Goal: Information Seeking & Learning: Learn about a topic

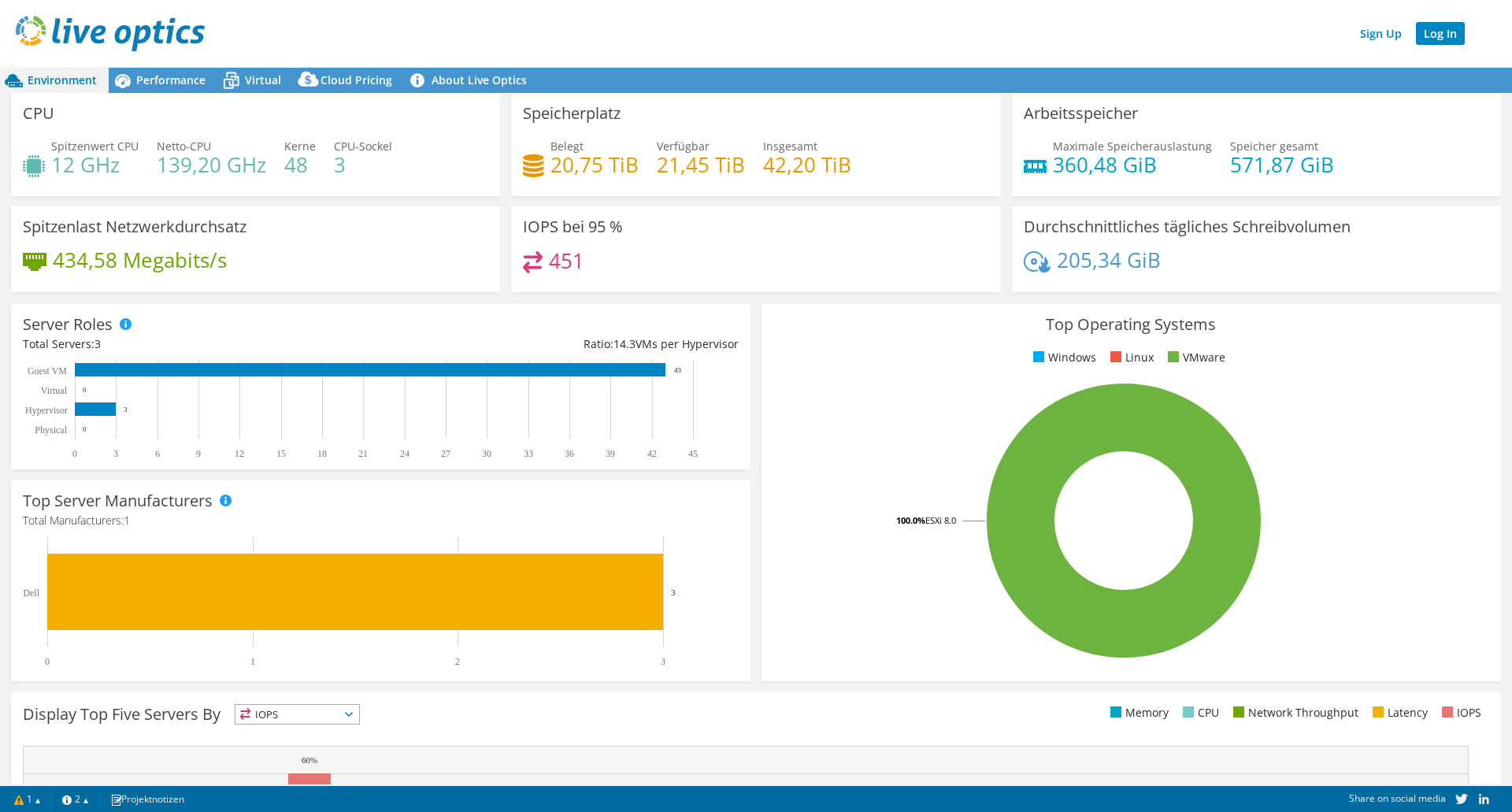
click at [1451, 32] on link "Log In" at bounding box center [1440, 33] width 49 height 23
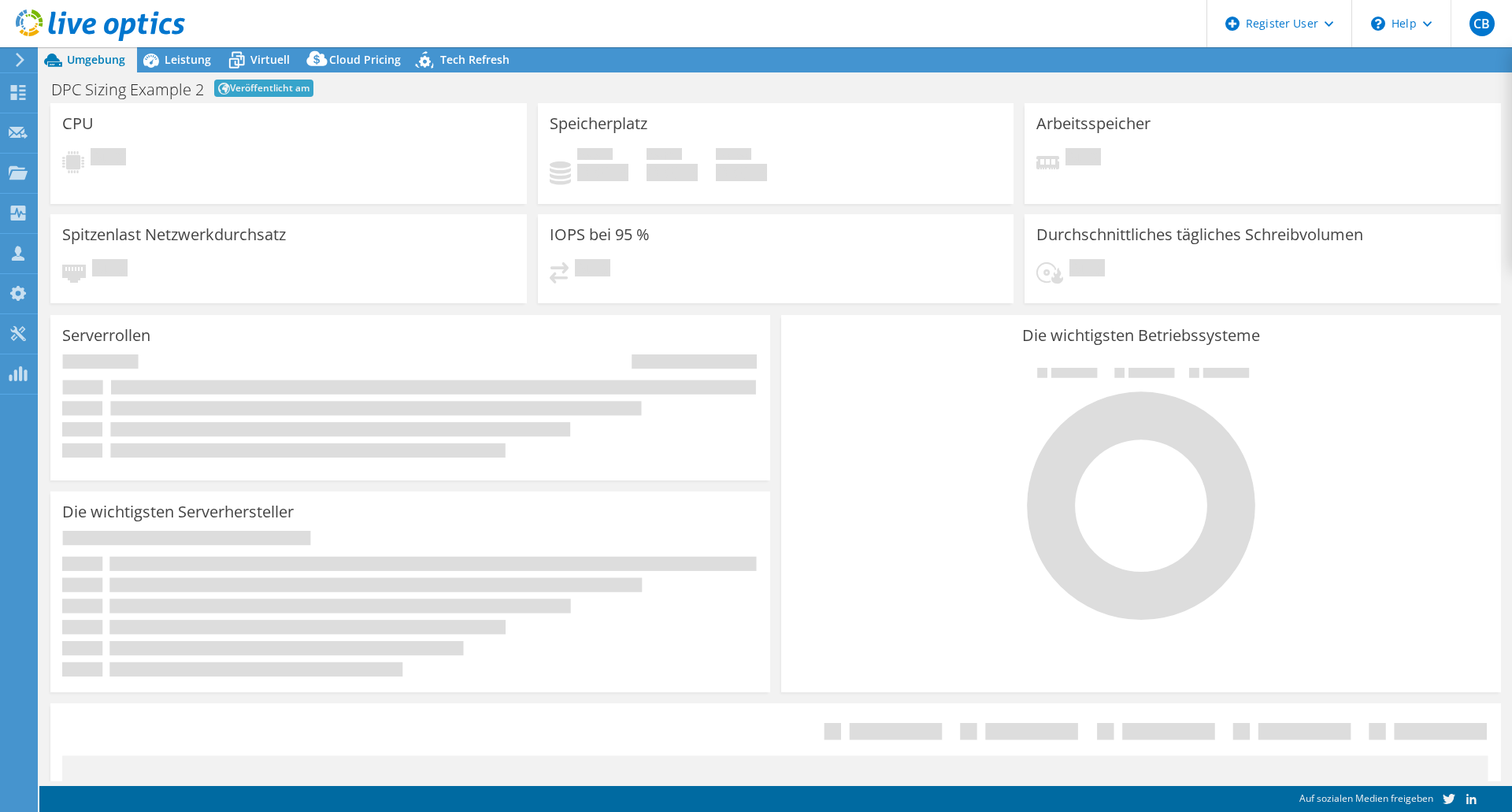
select select "Tokyo"
select select "USD"
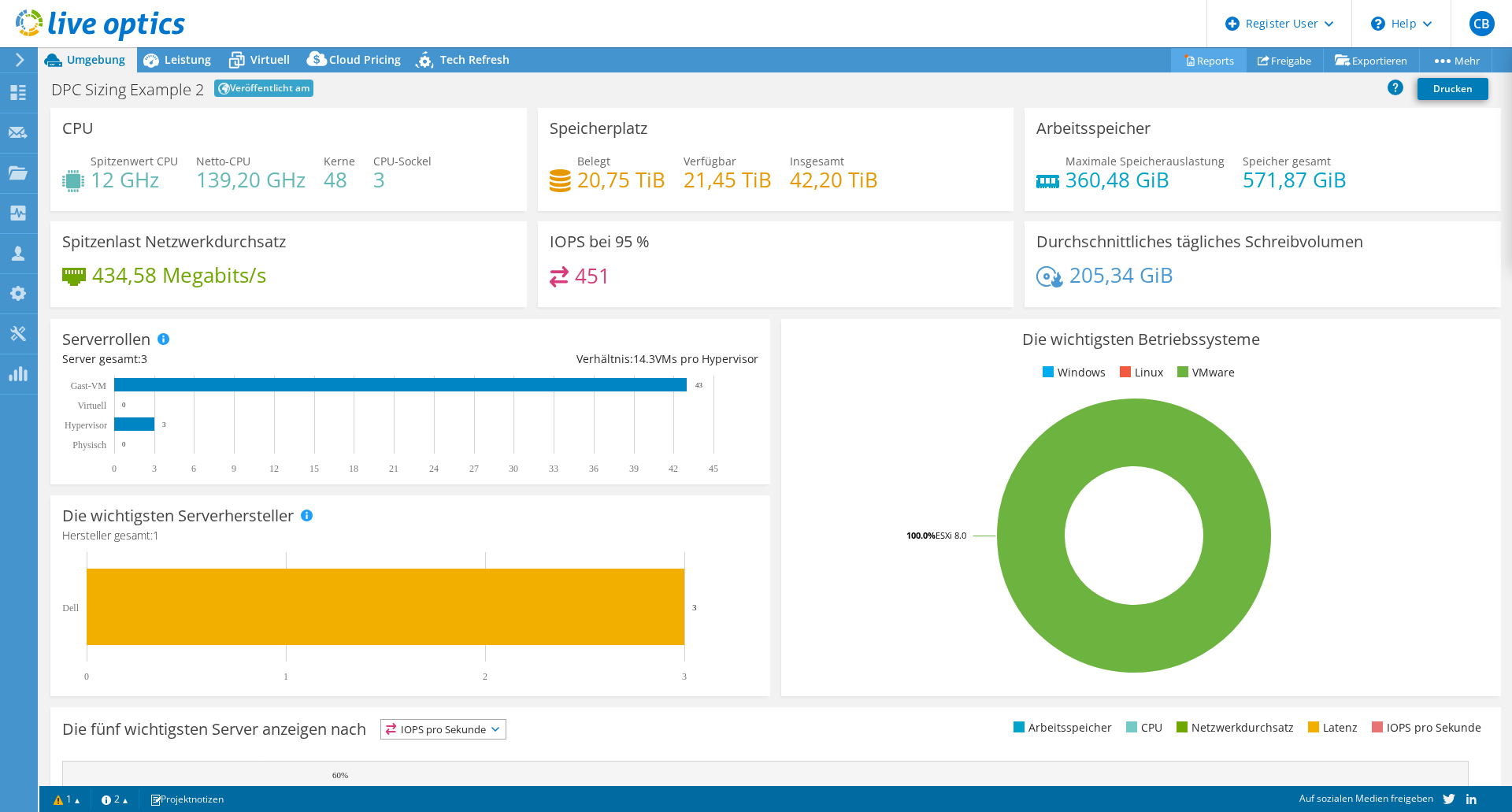
click at [1197, 60] on link "Reports" at bounding box center [1209, 60] width 75 height 25
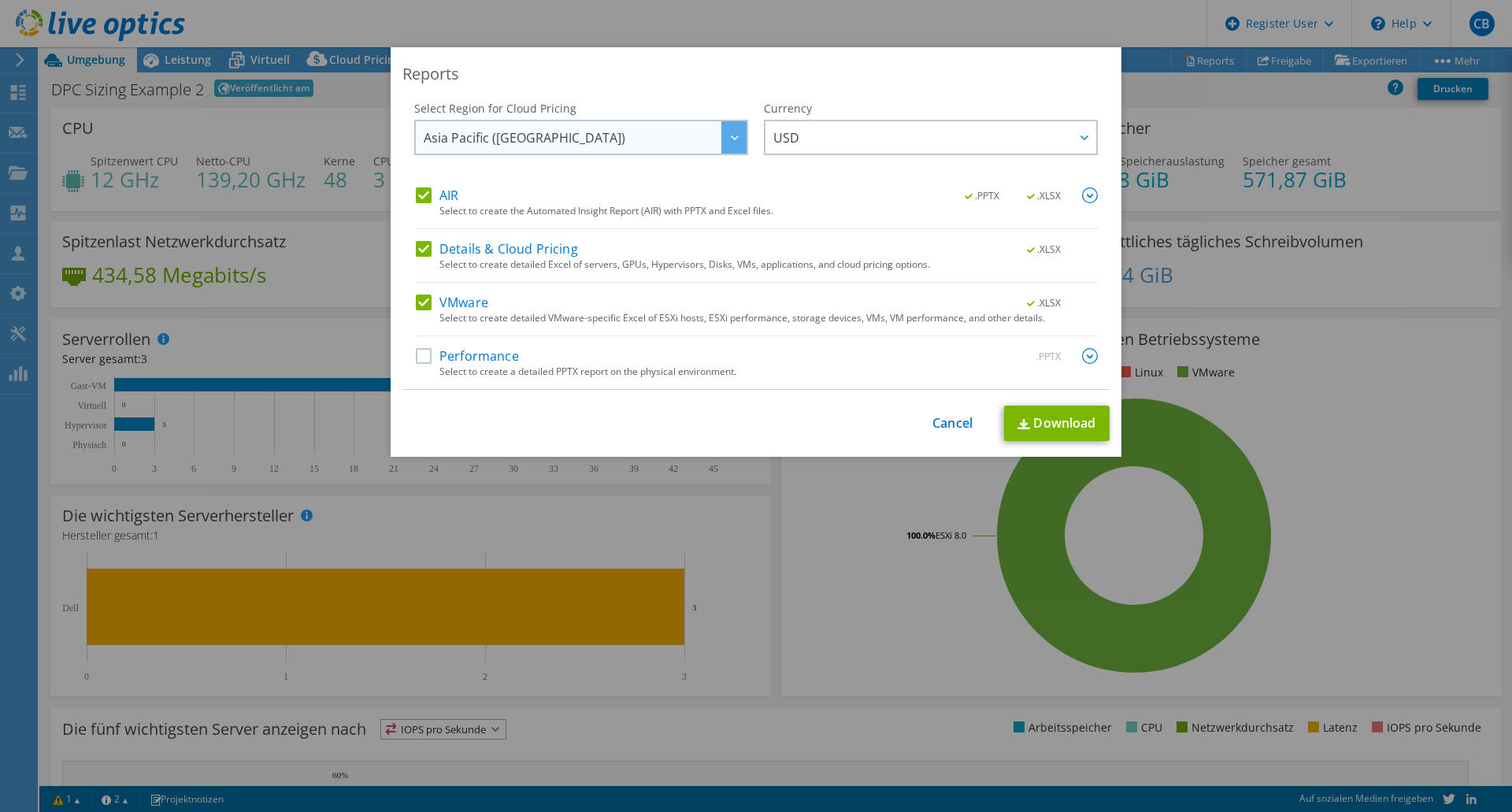
click at [697, 144] on span "Asia Pacific (Tokyo)" at bounding box center [586, 138] width 323 height 33
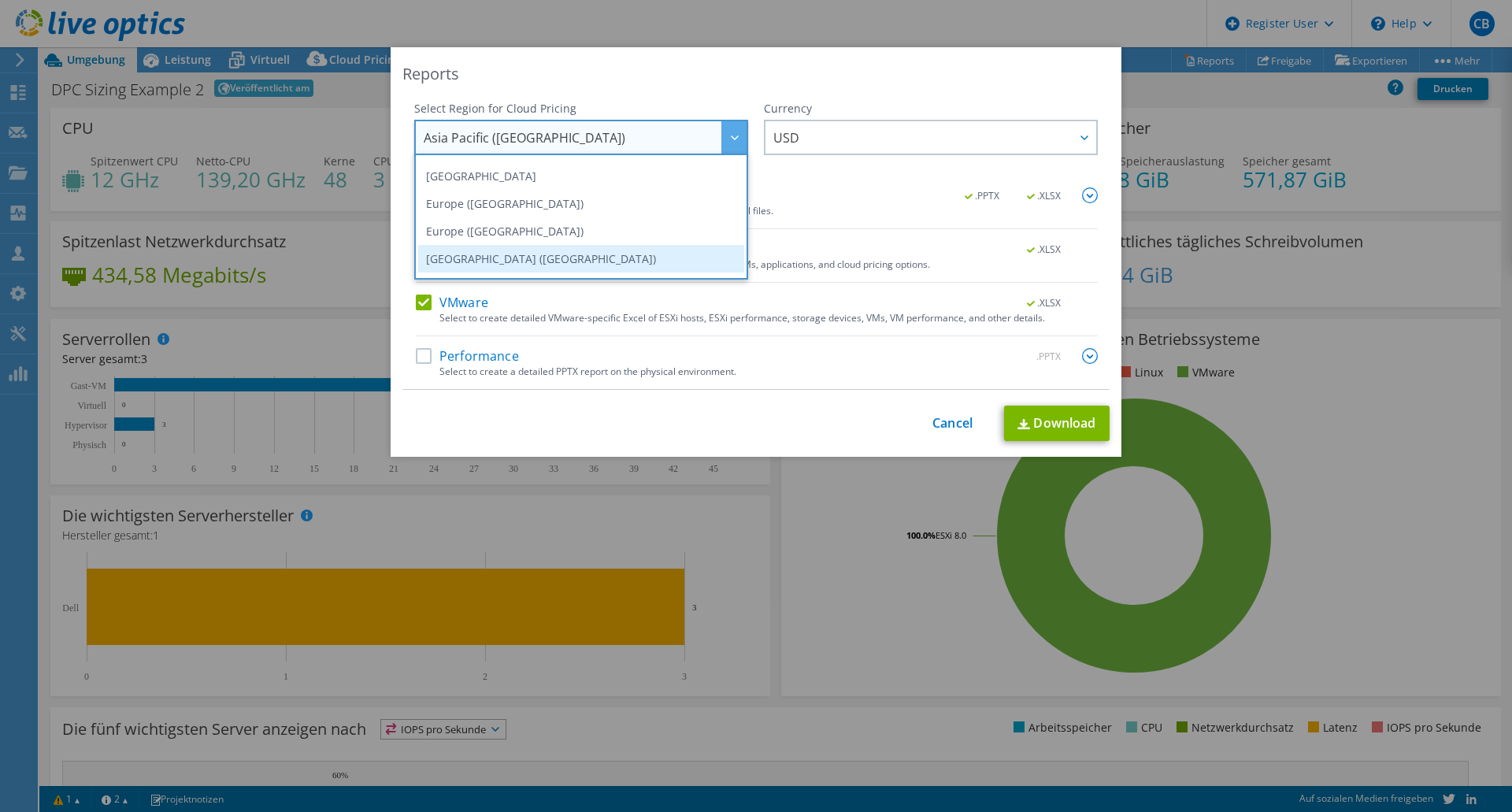
scroll to position [134, 0]
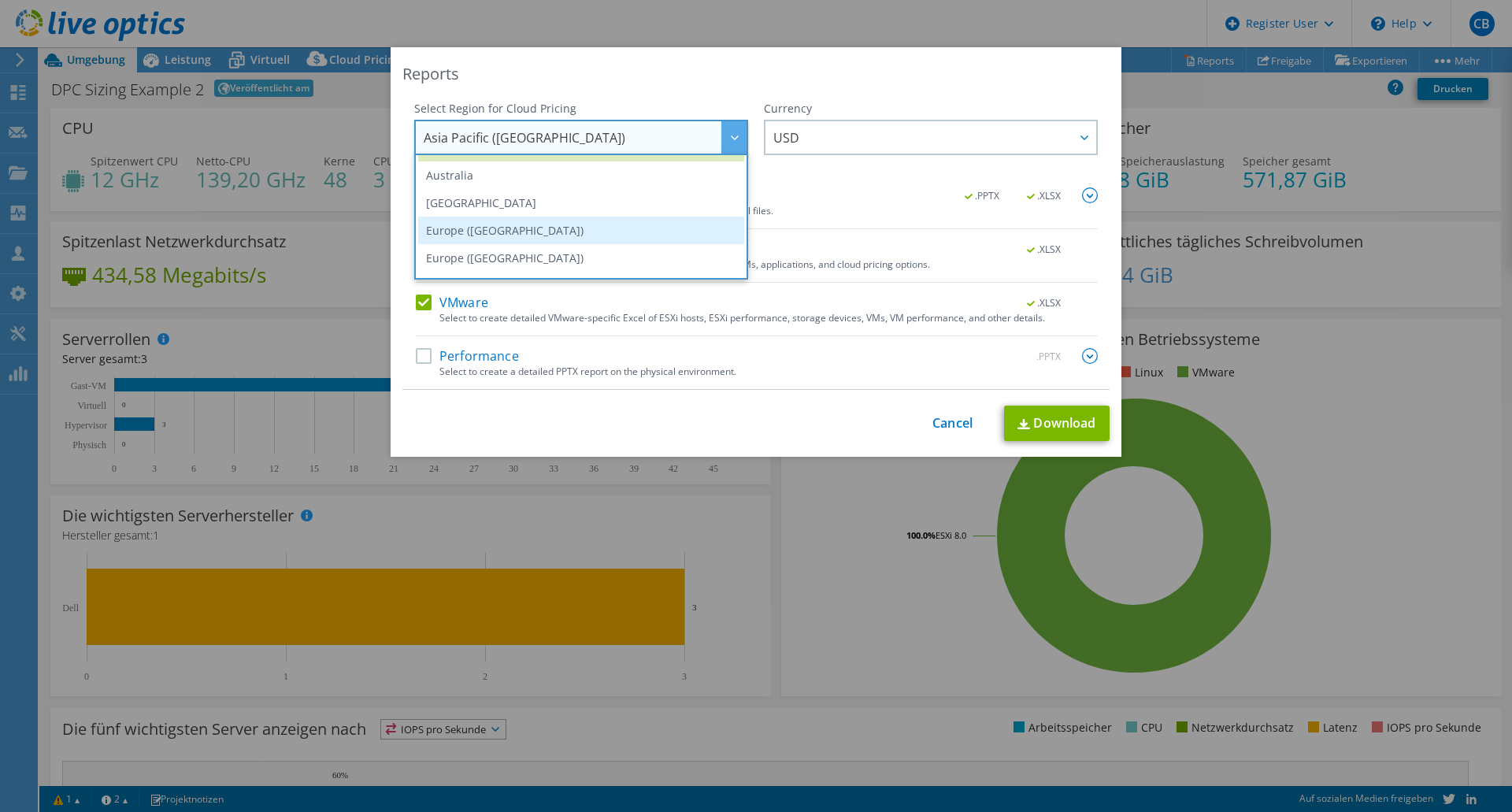
click at [508, 227] on li "Europe (Frankfurt)" at bounding box center [581, 231] width 326 height 27
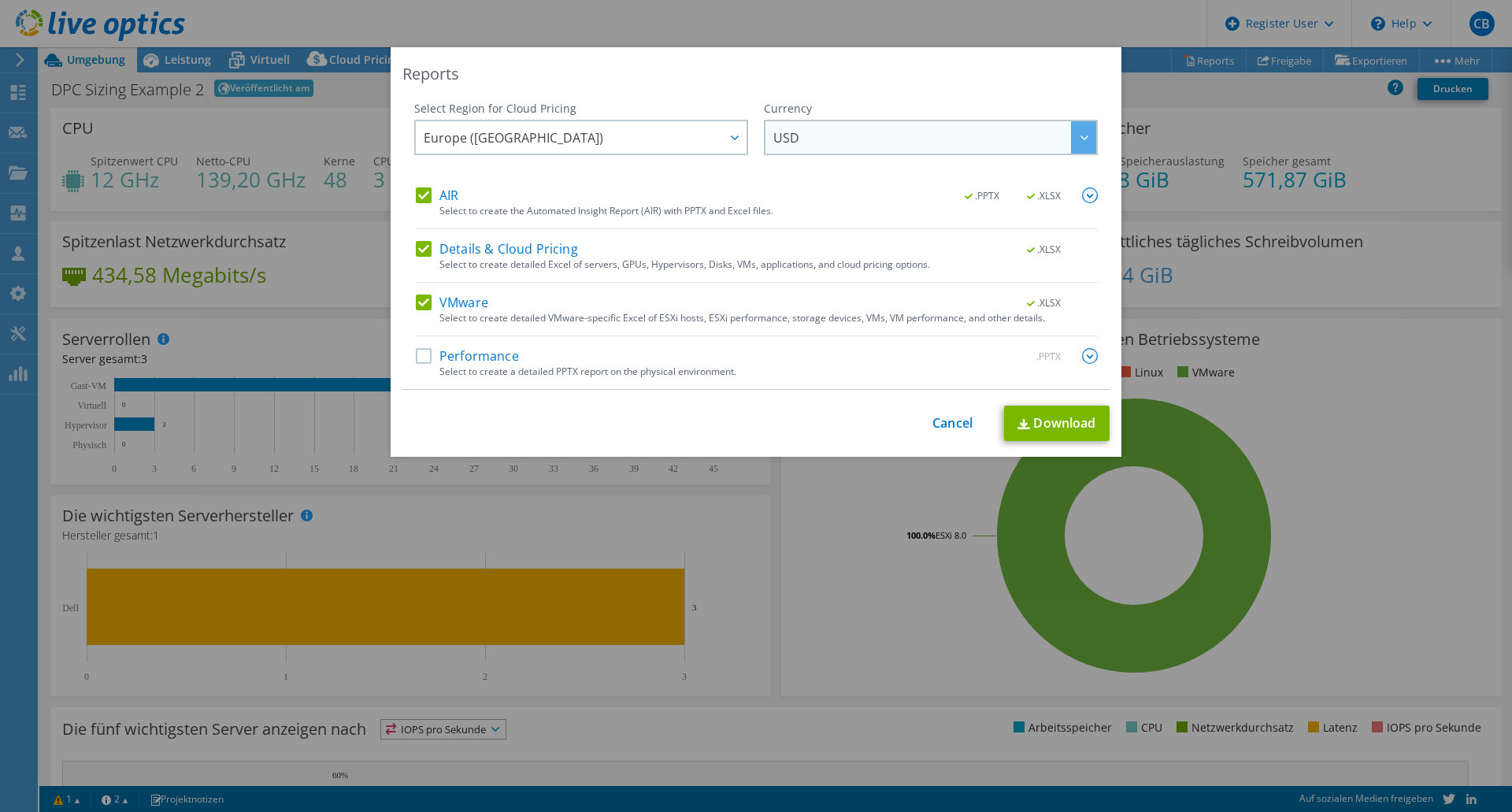
click at [834, 128] on span "USD" at bounding box center [935, 138] width 323 height 33
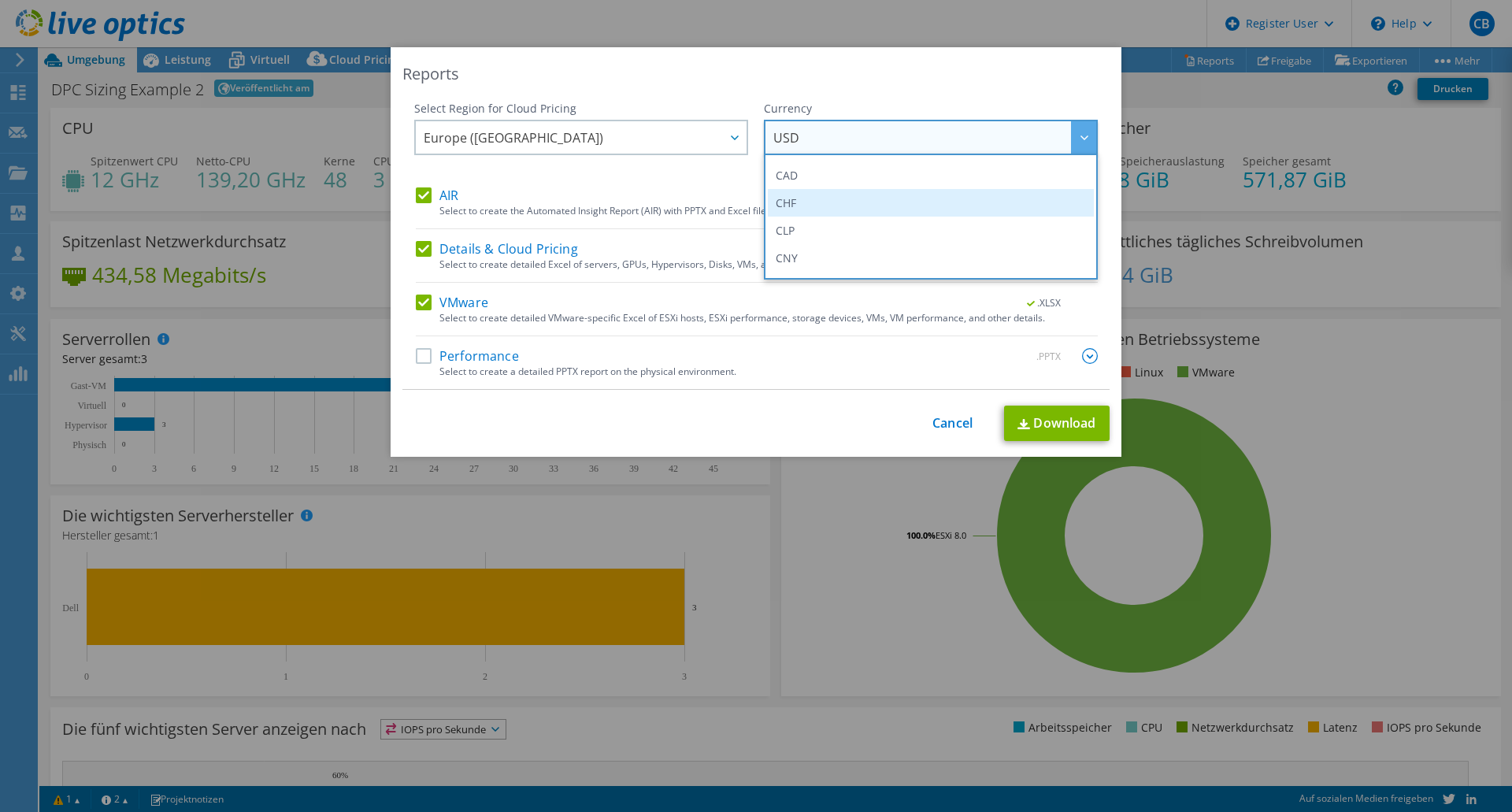
scroll to position [157, 0]
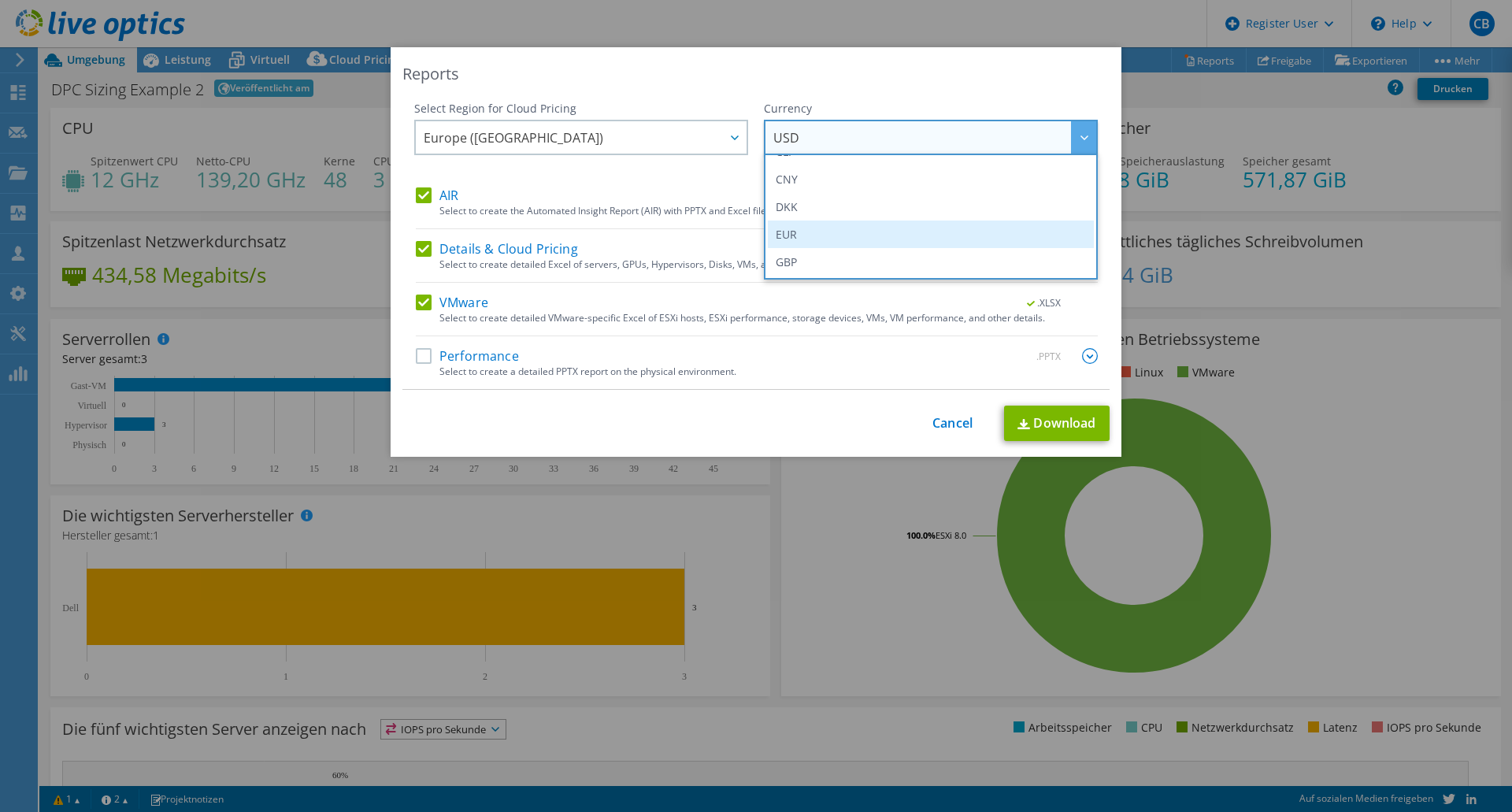
click at [801, 234] on li "EUR" at bounding box center [931, 234] width 326 height 27
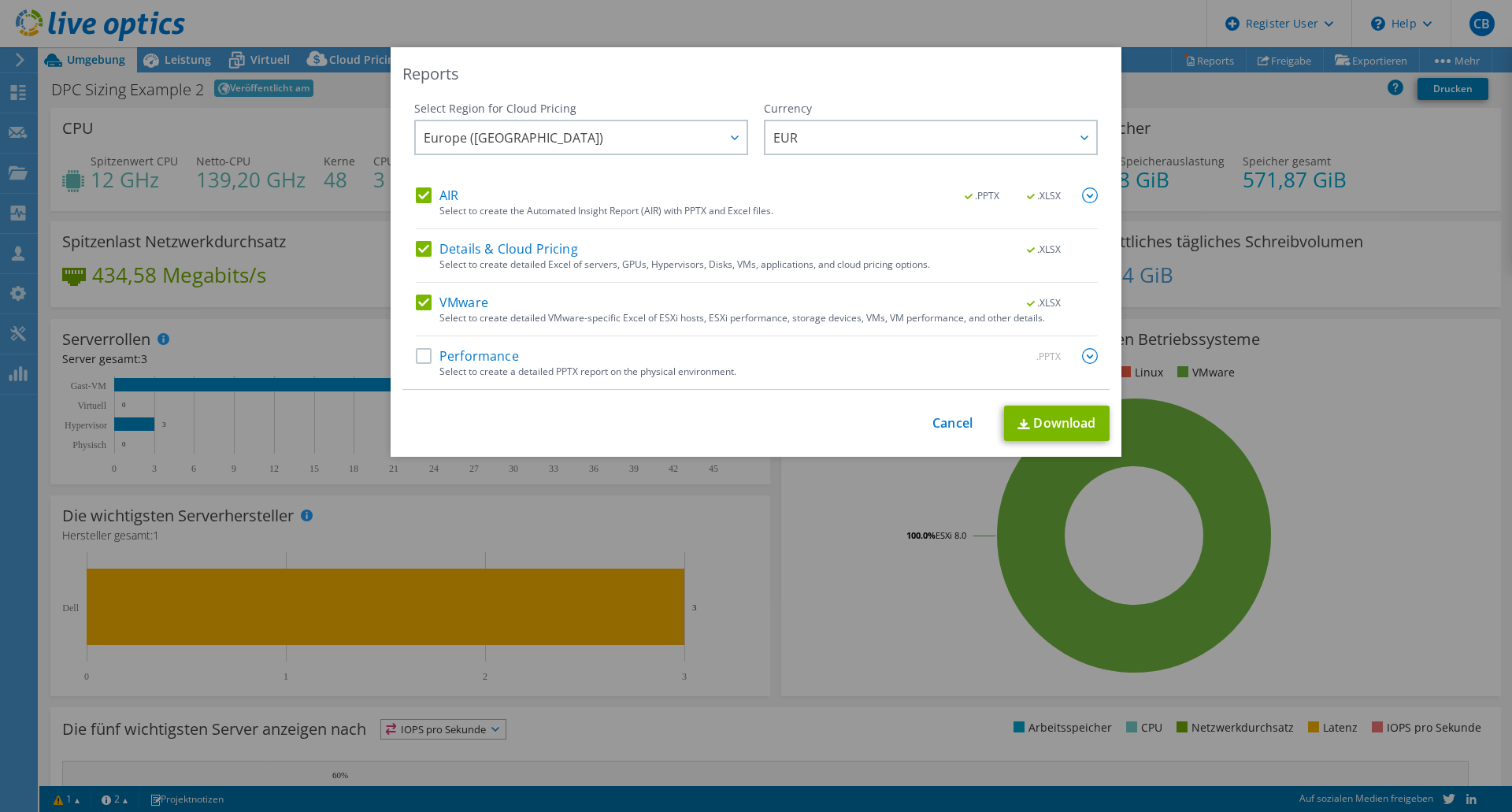
click at [421, 356] on label "Performance" at bounding box center [468, 355] width 104 height 15
click at [0, 0] on input "Performance" at bounding box center [0, 0] width 0 height 0
click at [1058, 423] on link "Download" at bounding box center [1057, 423] width 105 height 35
click at [953, 417] on link "Cancel" at bounding box center [953, 423] width 40 height 15
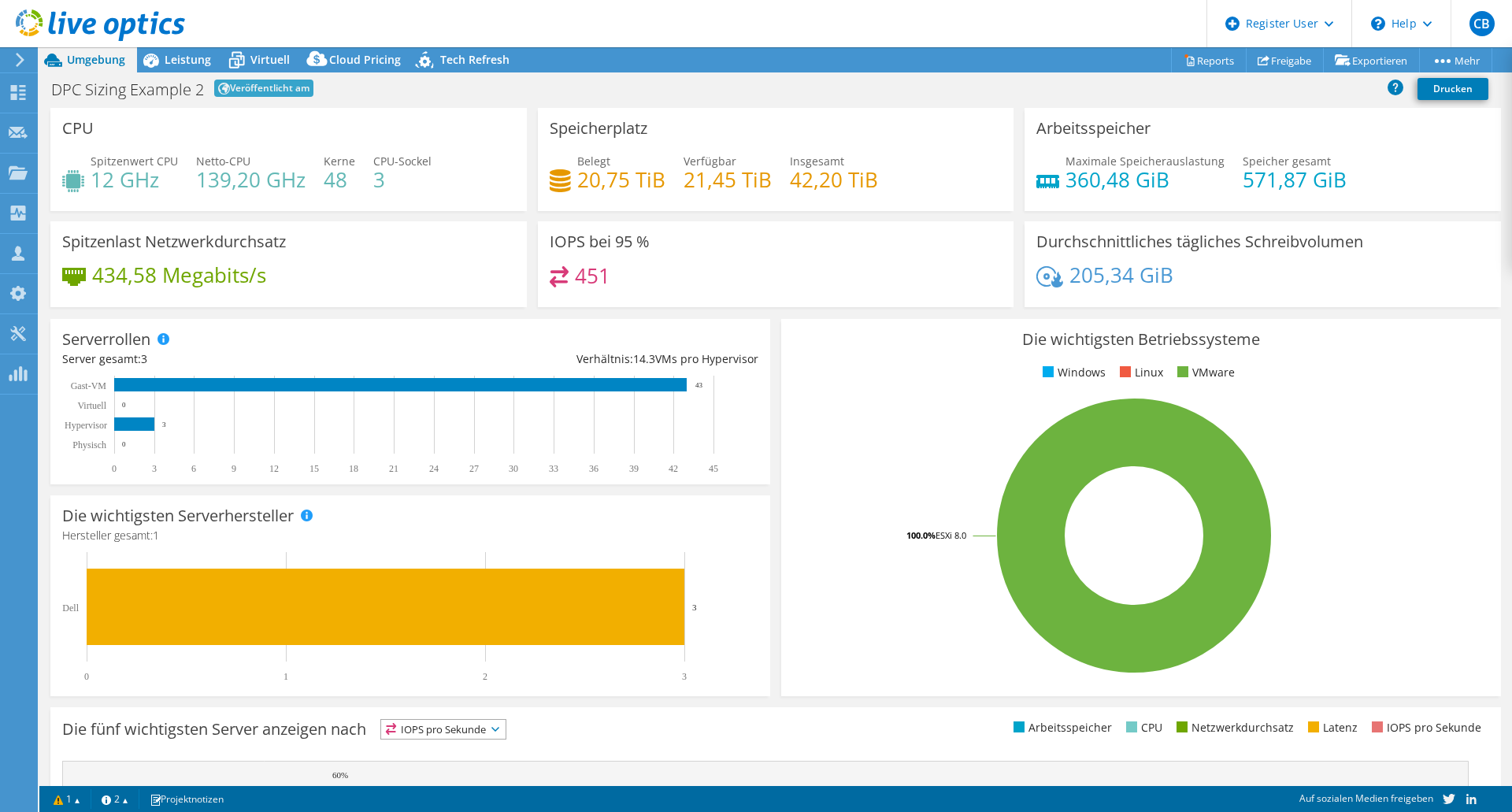
click at [373, 125] on div "CPU Spitzenwert CPU 12 GHz Netto-CPU 139,20 GHz Kerne 48 CPU-Sockel 3" at bounding box center [289, 160] width 477 height 104
click at [277, 61] on span "Virtuell" at bounding box center [270, 59] width 39 height 15
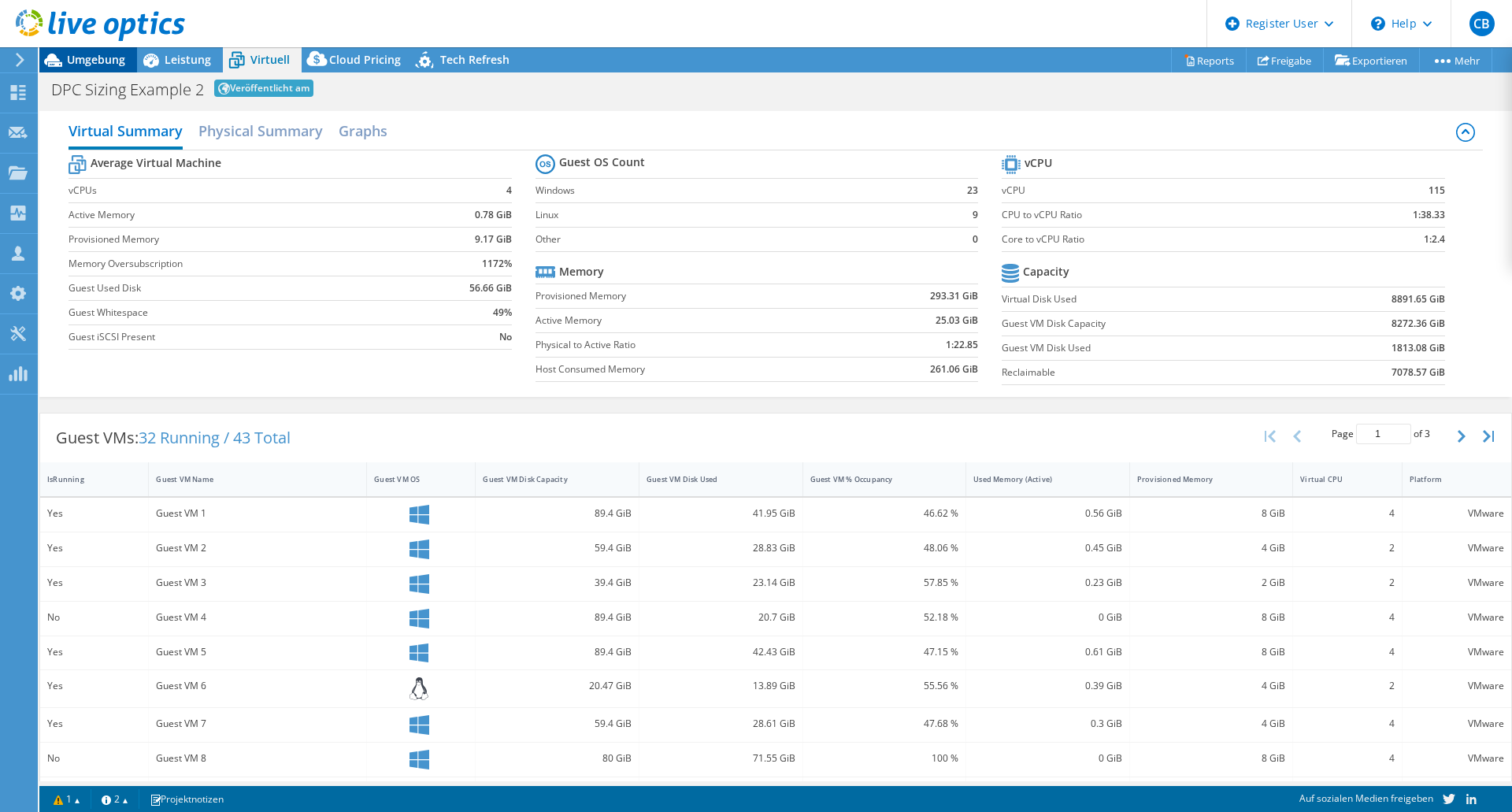
click at [102, 59] on span "Umgebung" at bounding box center [96, 59] width 58 height 15
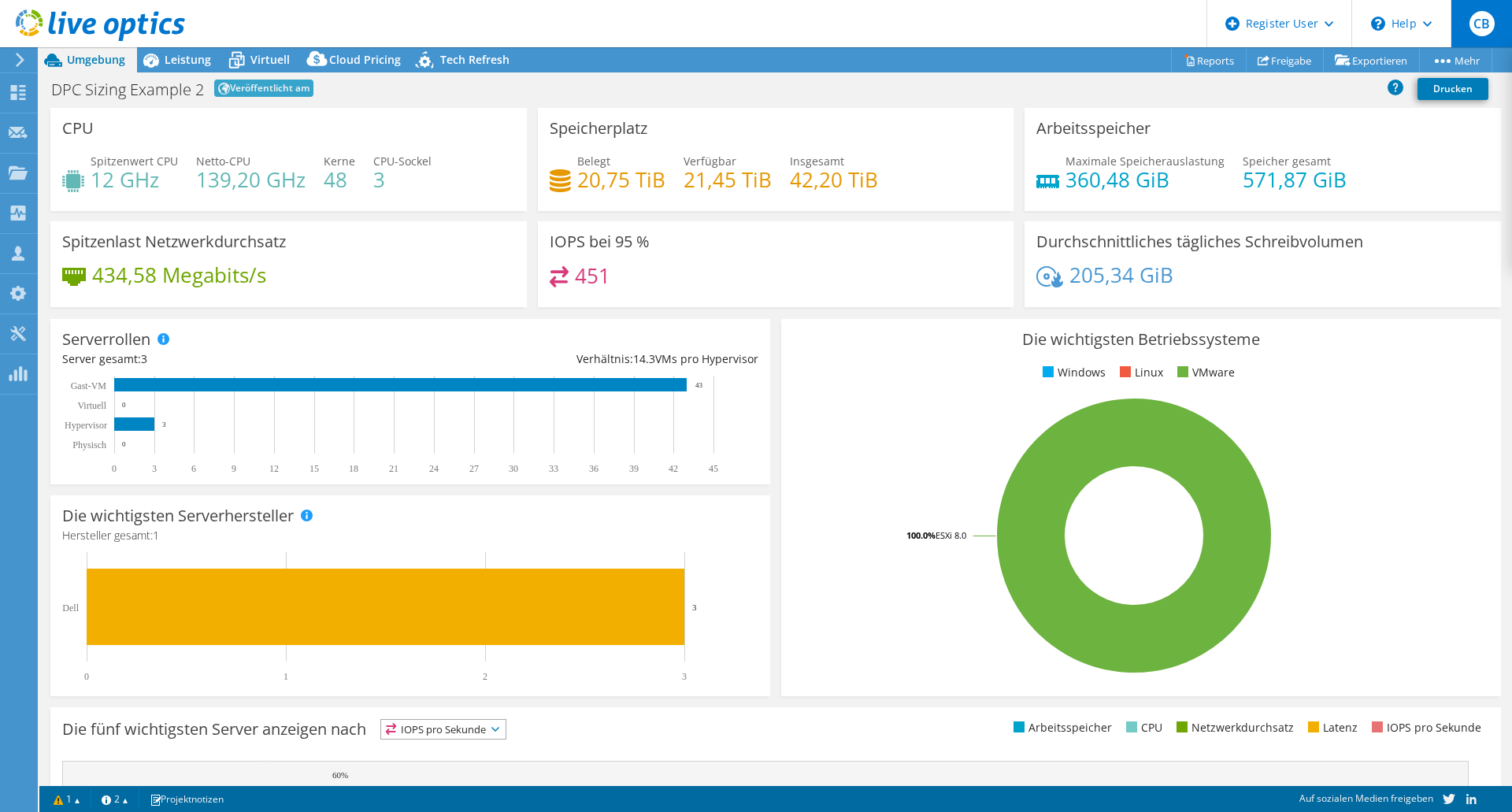
click at [1464, 25] on div "CB" at bounding box center [1482, 24] width 62 height 47
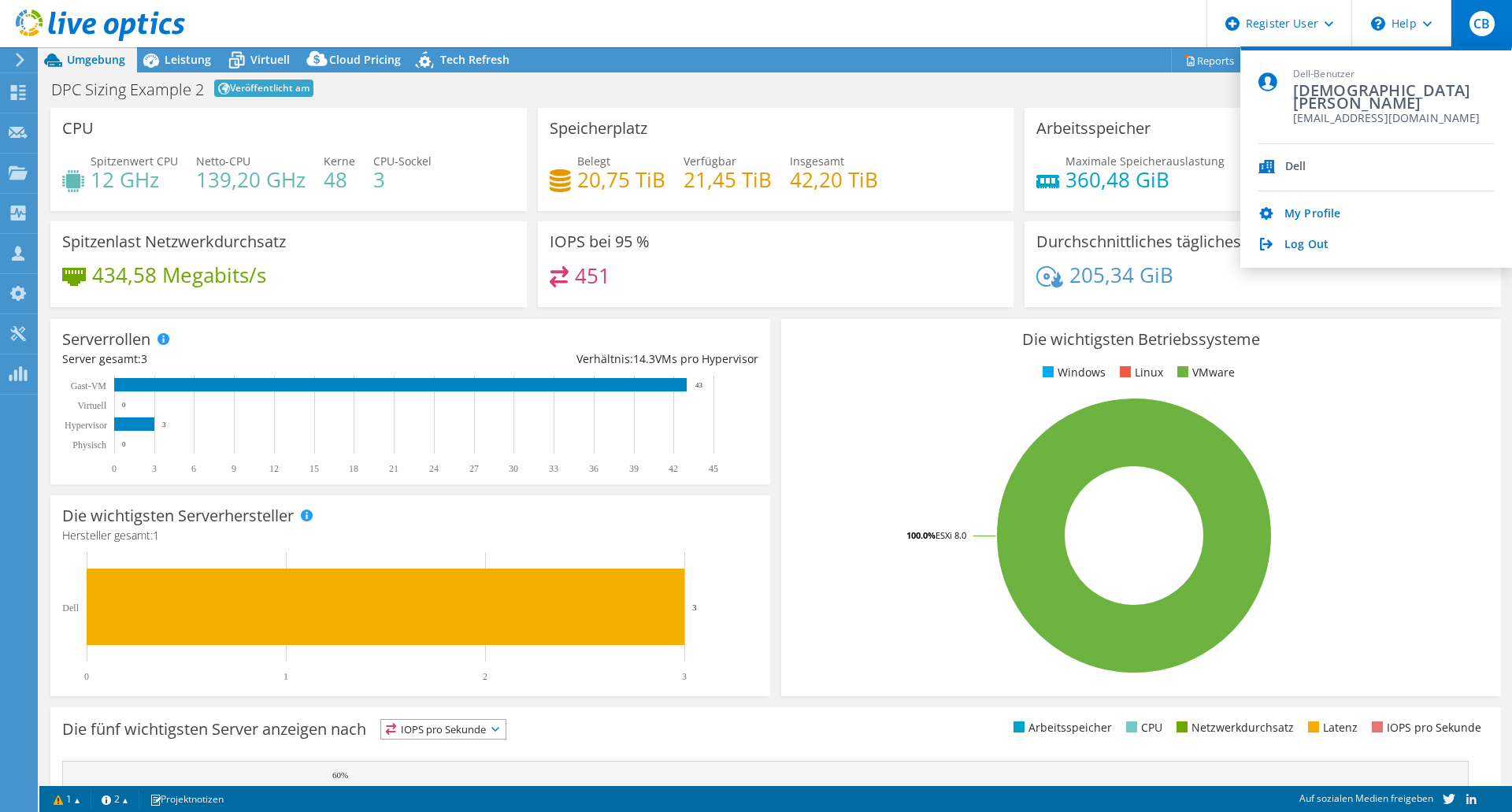
click at [1015, 33] on header "CB Dell-Benutzer Christian Beyeler Christian.Beyeler@dell.com Dell My Profile L…" at bounding box center [756, 24] width 1512 height 47
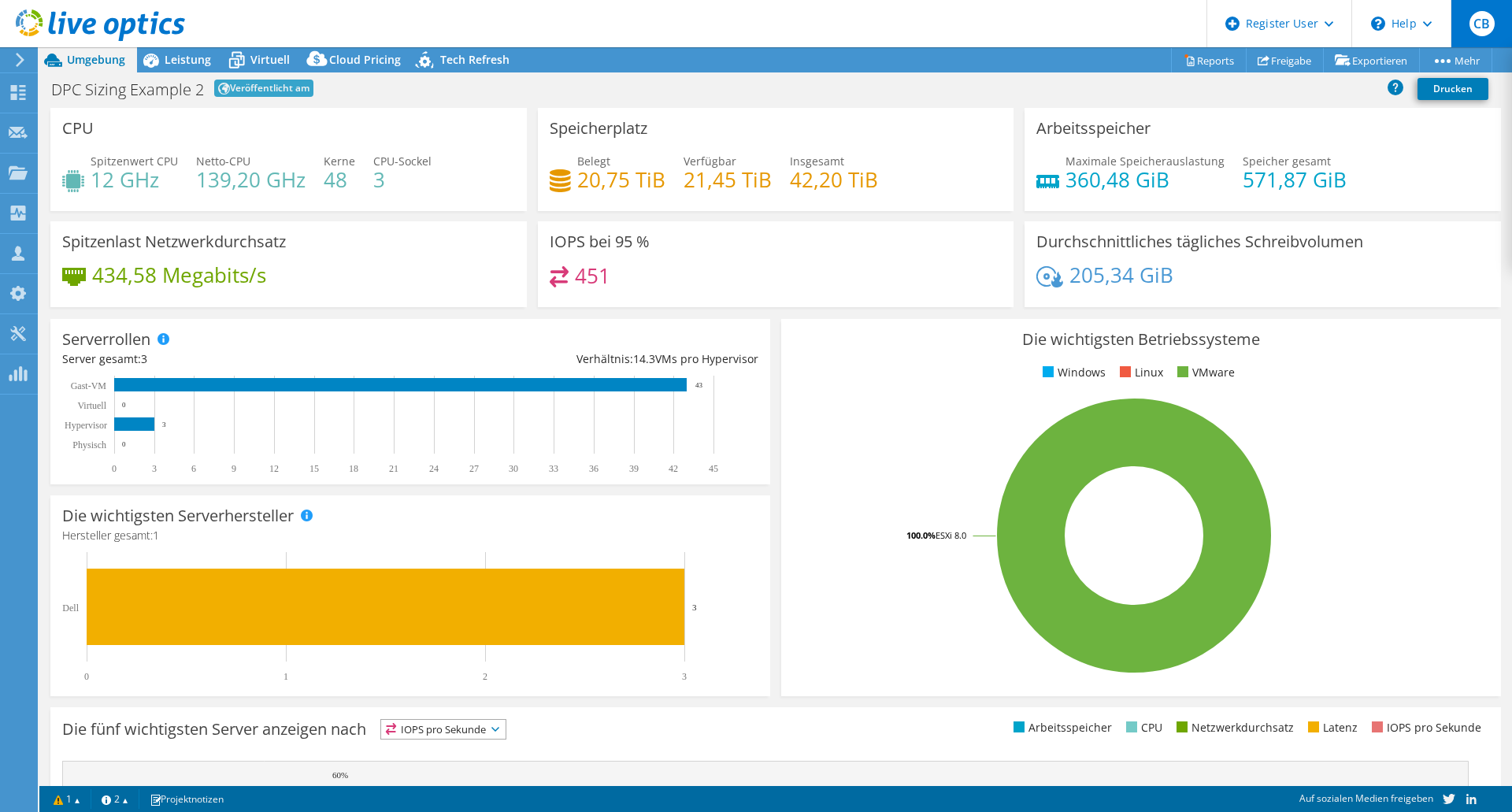
click at [1475, 26] on span "CB" at bounding box center [1482, 24] width 25 height 25
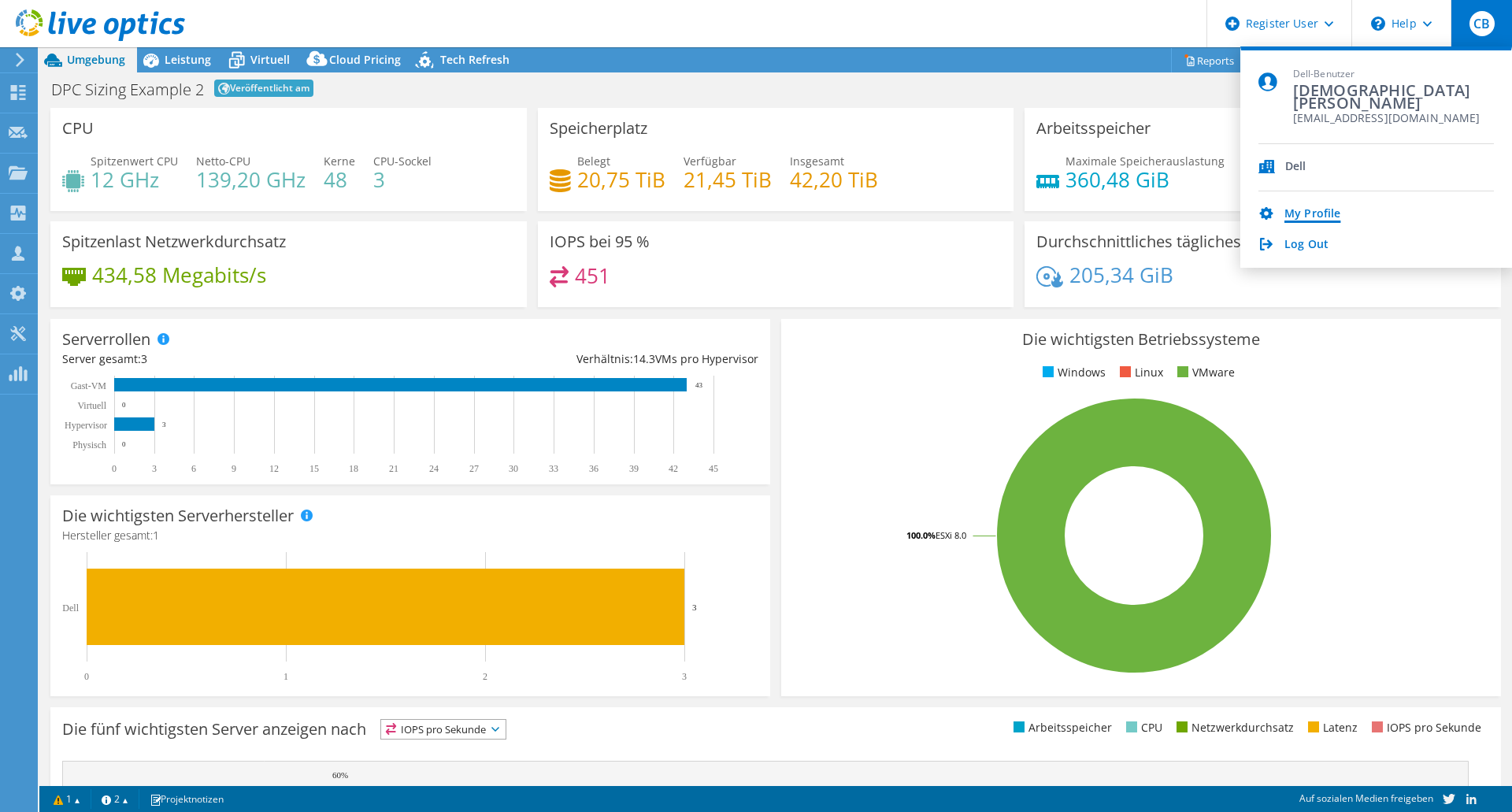
click at [1314, 213] on link "My Profile" at bounding box center [1313, 214] width 56 height 15
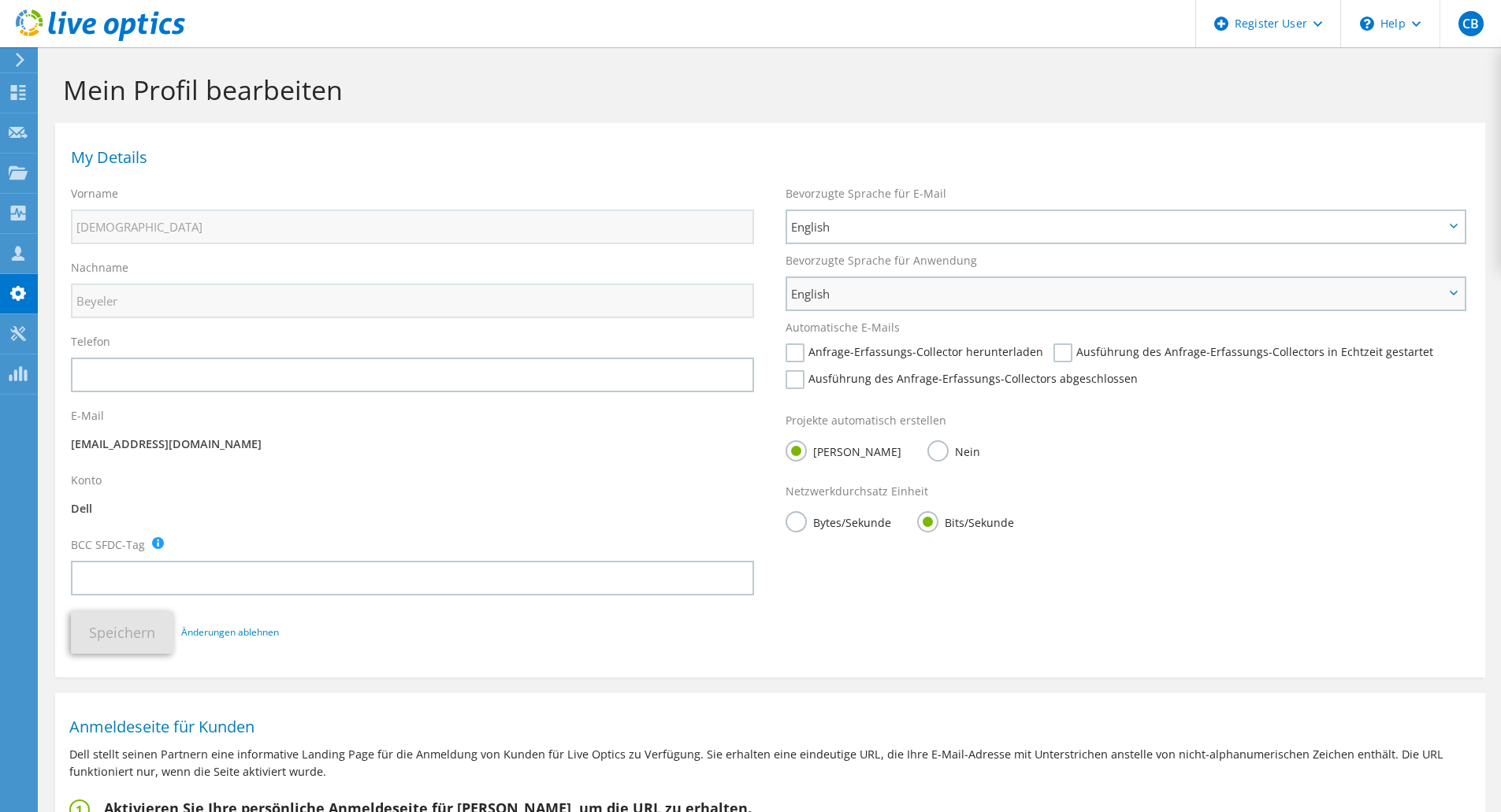
drag, startPoint x: 881, startPoint y: 300, endPoint x: 864, endPoint y: 306, distance: 18.0
click at [880, 300] on span "English" at bounding box center [1118, 293] width 653 height 19
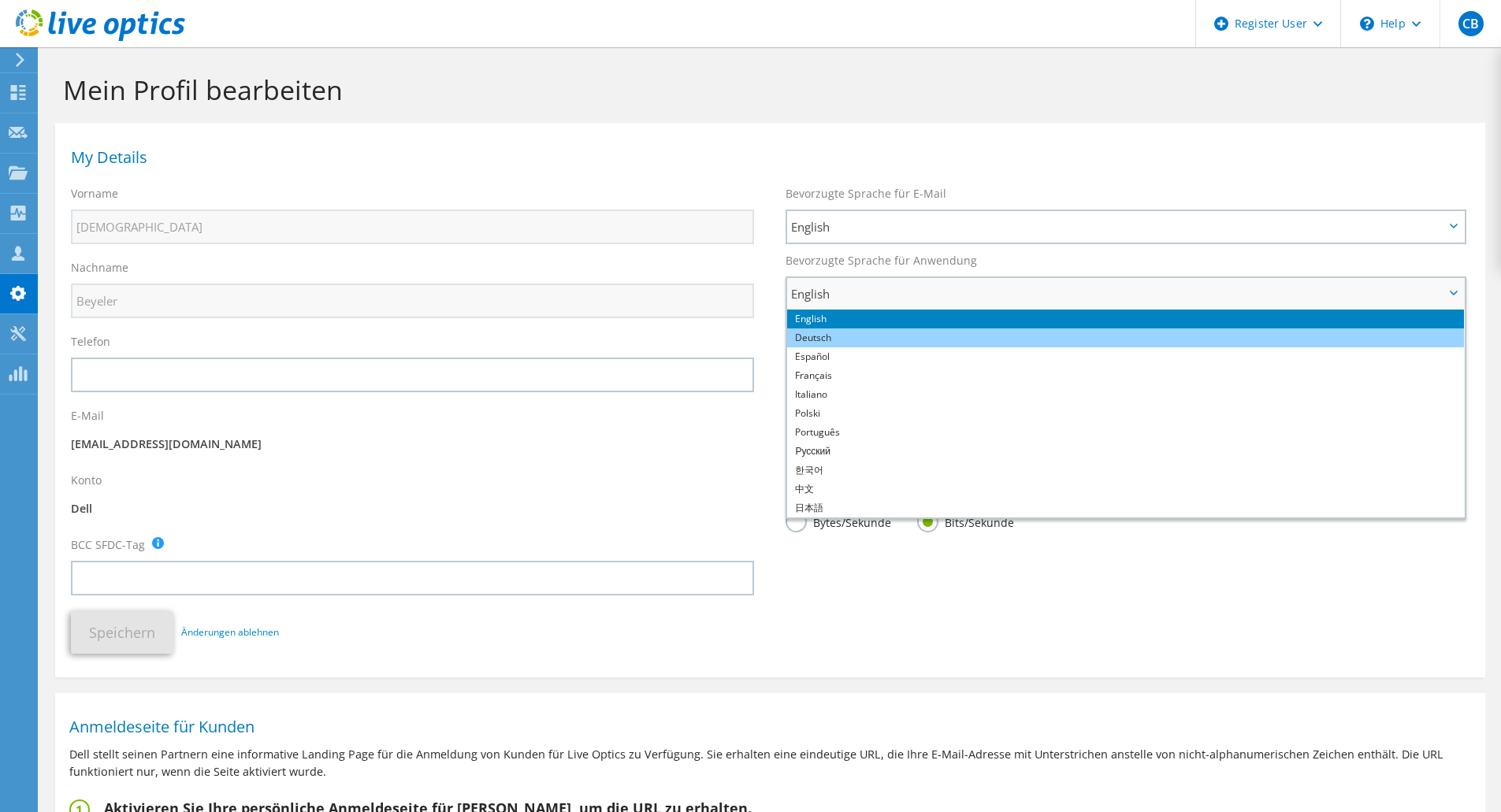
click at [849, 341] on li "Deutsch" at bounding box center [1125, 338] width 677 height 19
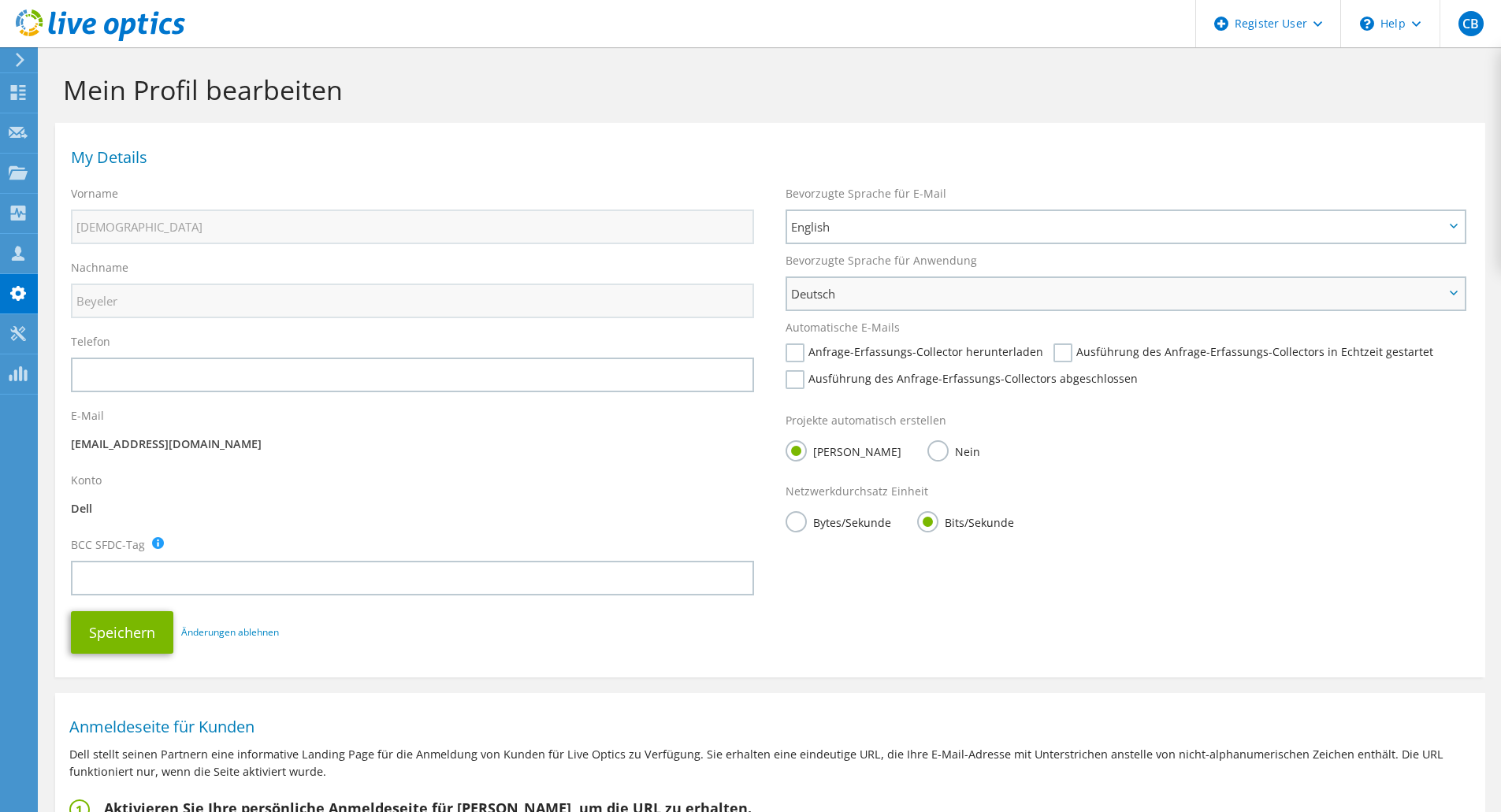
click at [851, 297] on span "Deutsch" at bounding box center [1118, 293] width 653 height 19
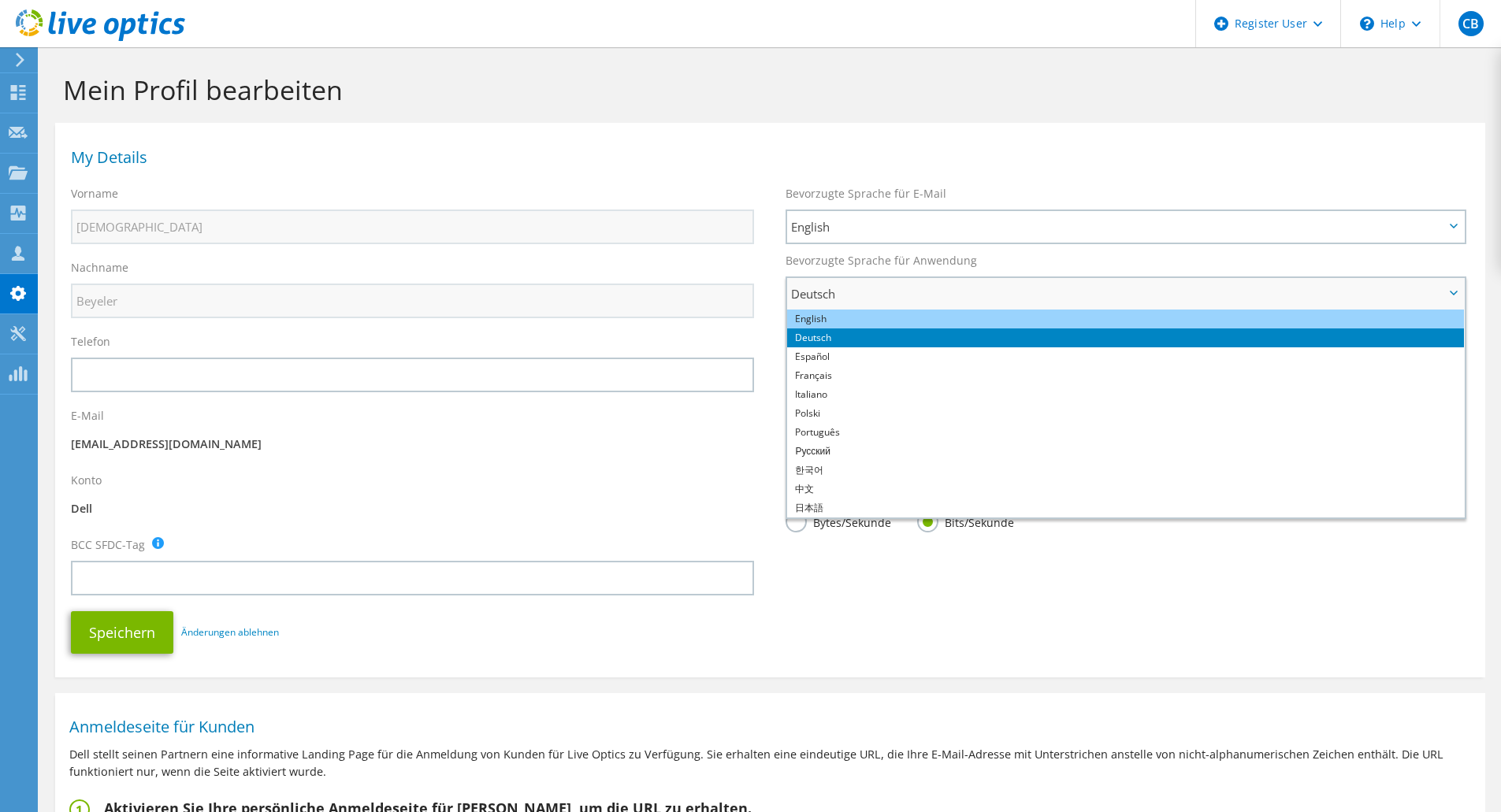
click at [845, 323] on li "English" at bounding box center [1125, 319] width 677 height 19
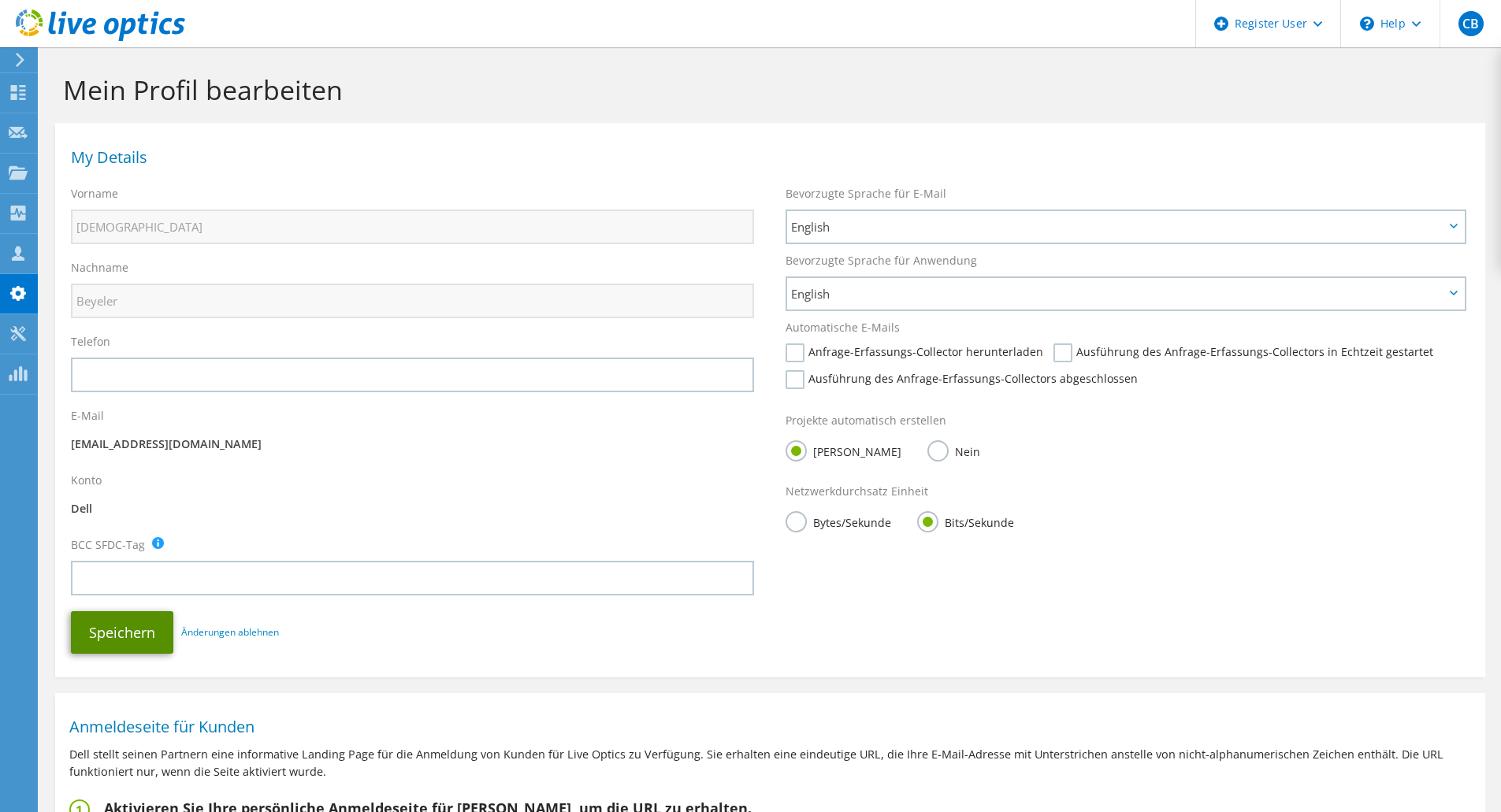
click at [99, 637] on button "Speichern" at bounding box center [122, 632] width 103 height 43
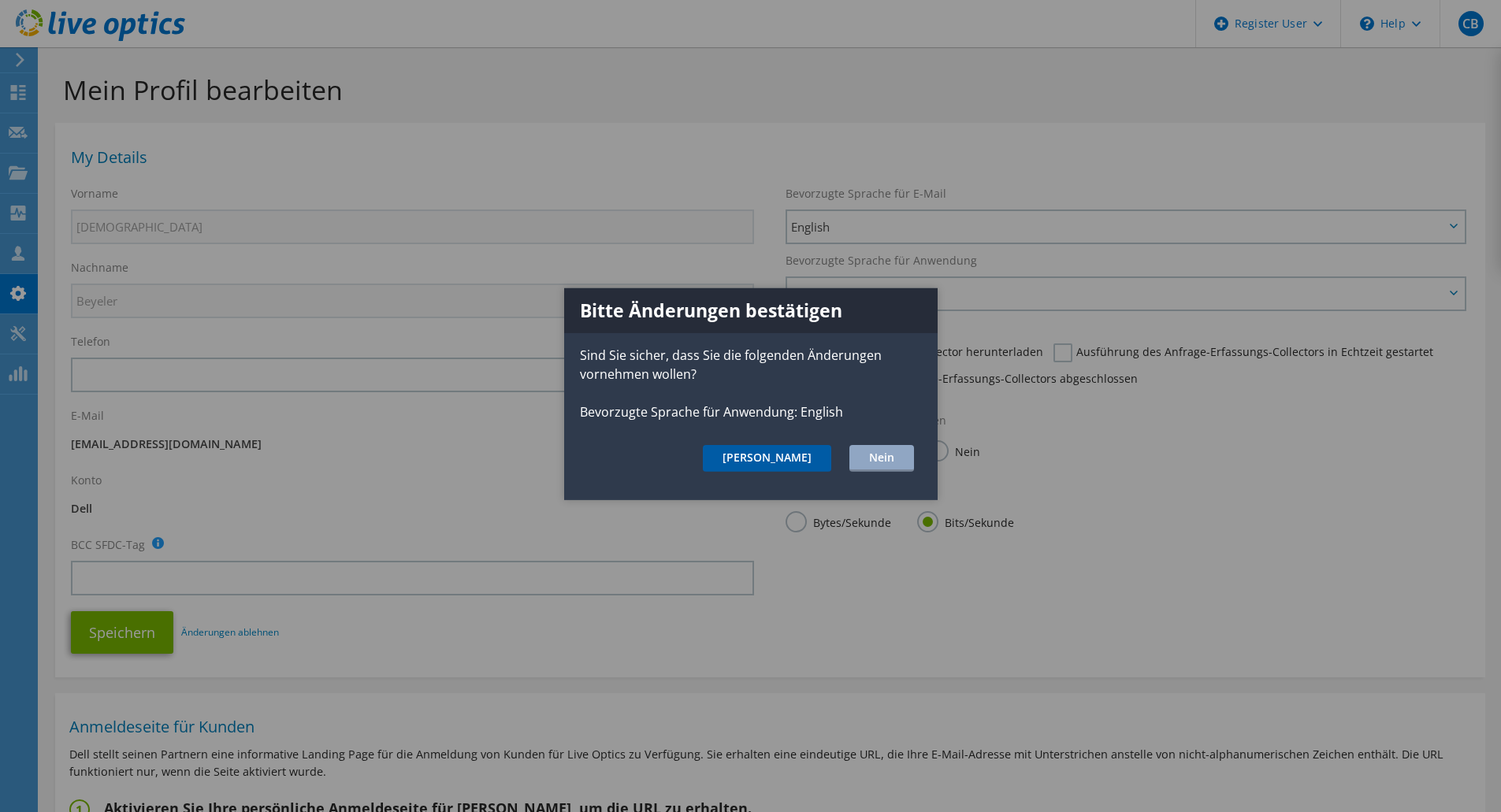
click at [813, 458] on button "Ja" at bounding box center [767, 458] width 128 height 26
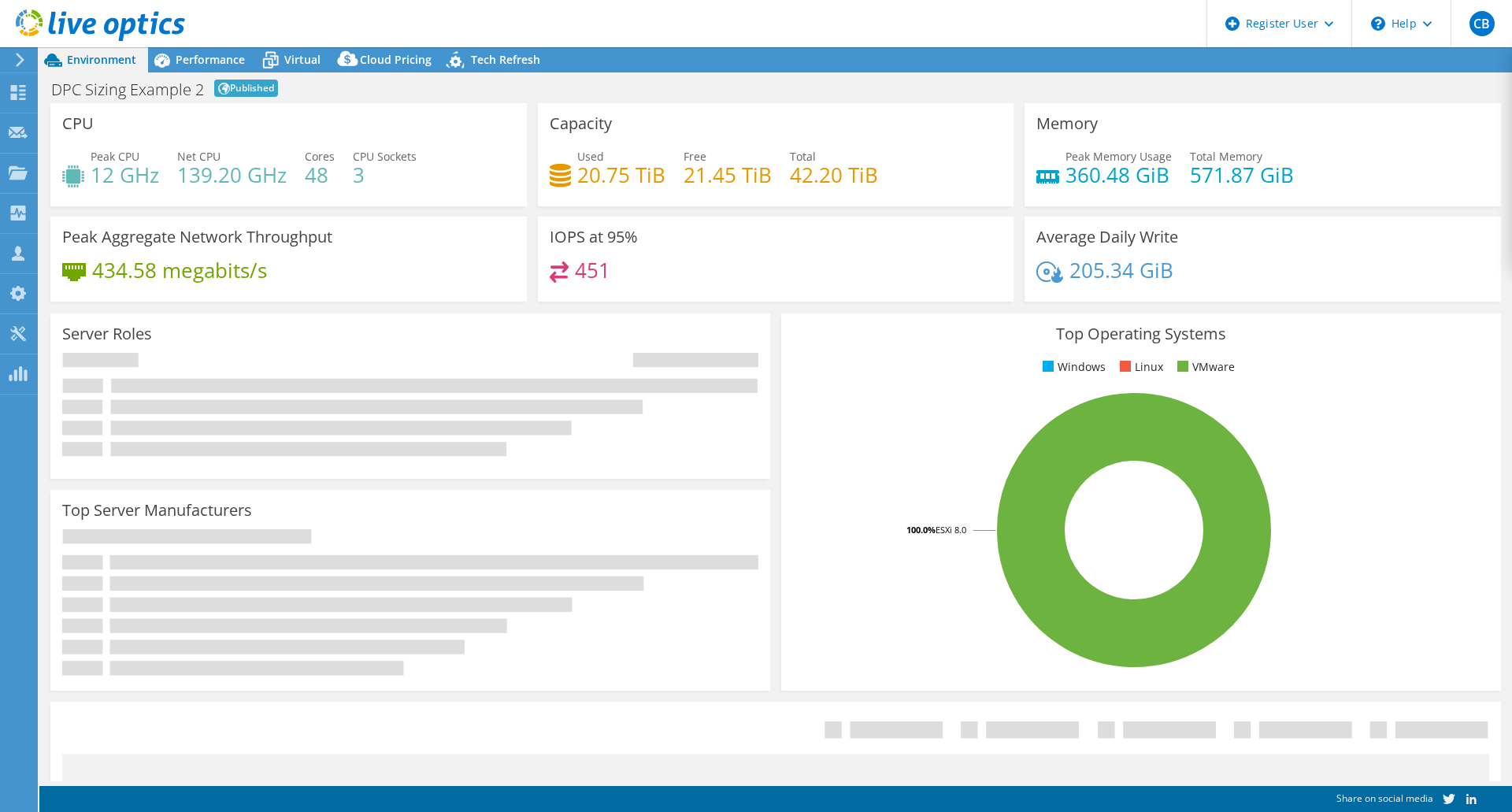
select select "EUFrankfurt"
select select "EUR"
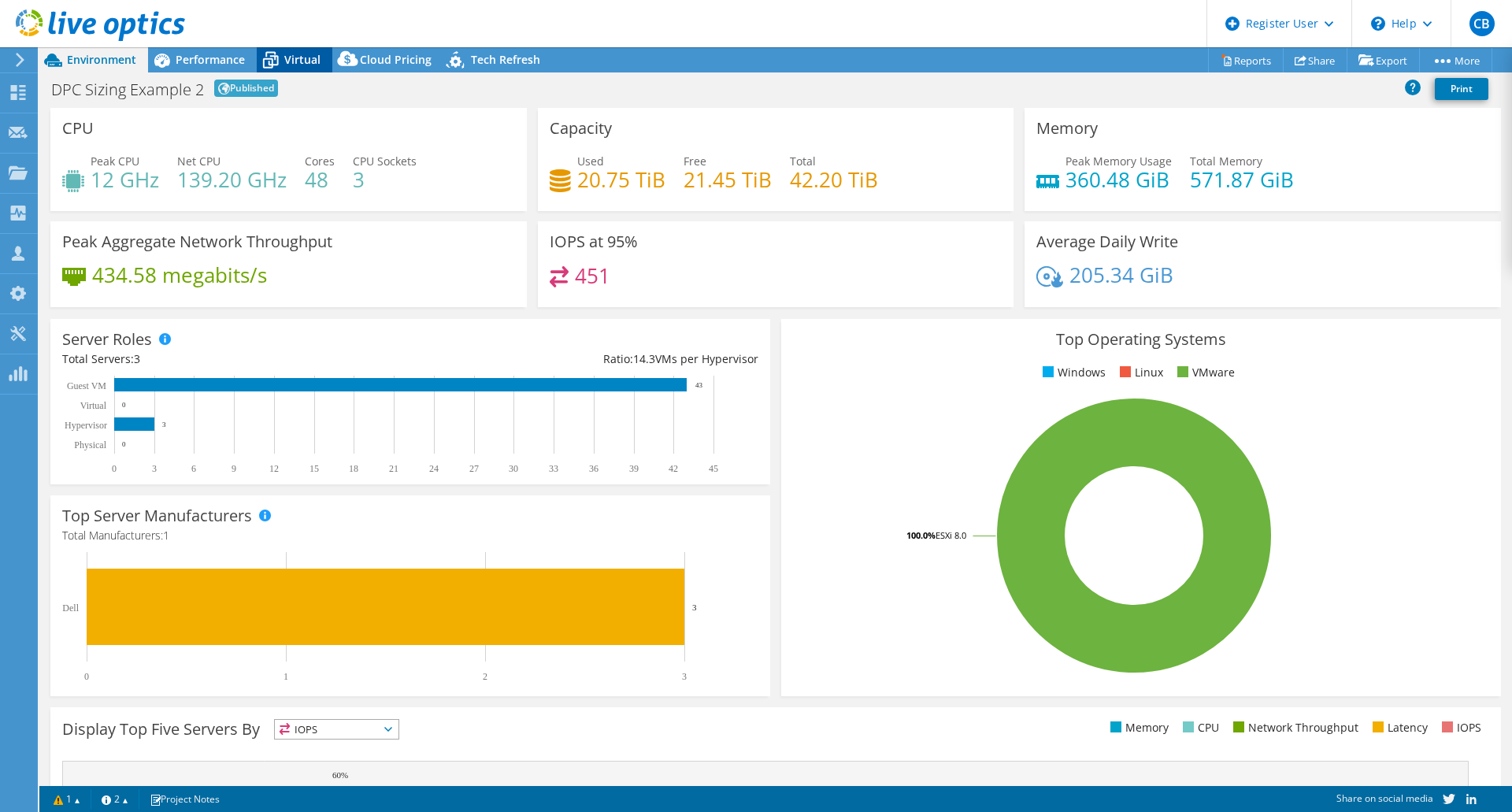
click at [301, 58] on span "Virtual" at bounding box center [302, 59] width 36 height 15
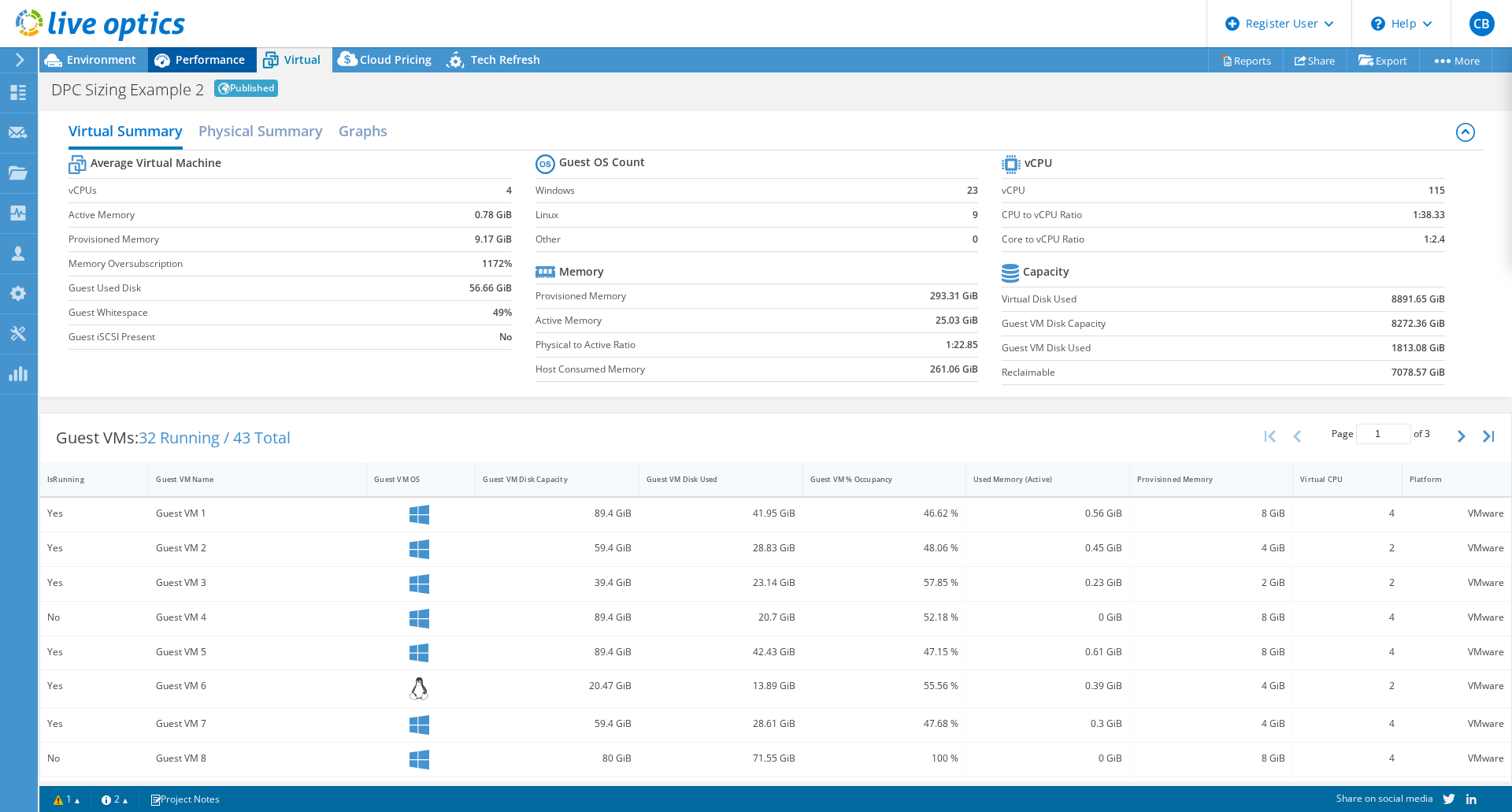
click at [230, 57] on span "Performance" at bounding box center [210, 59] width 69 height 15
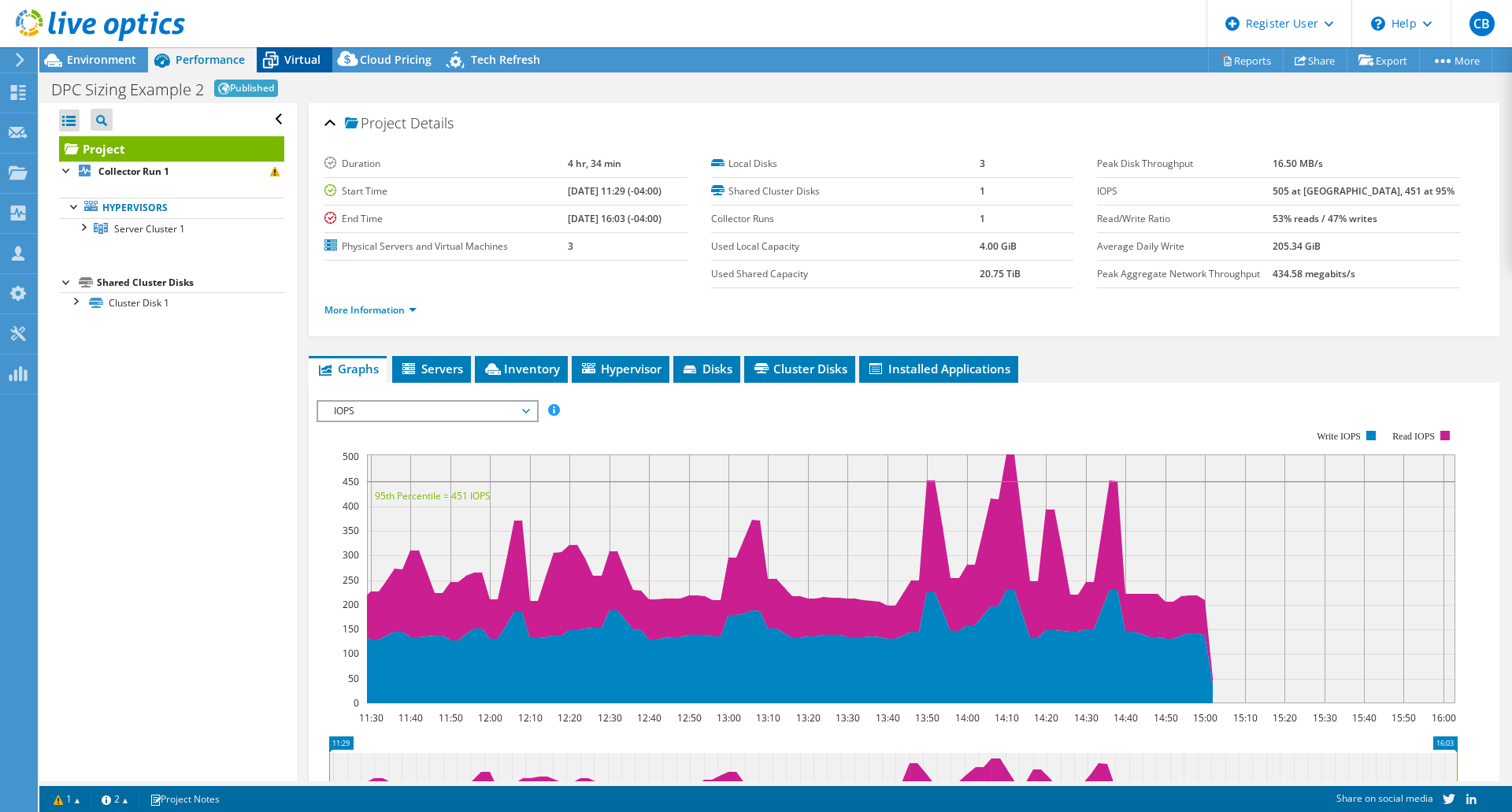
click at [297, 54] on span "Virtual" at bounding box center [302, 59] width 36 height 15
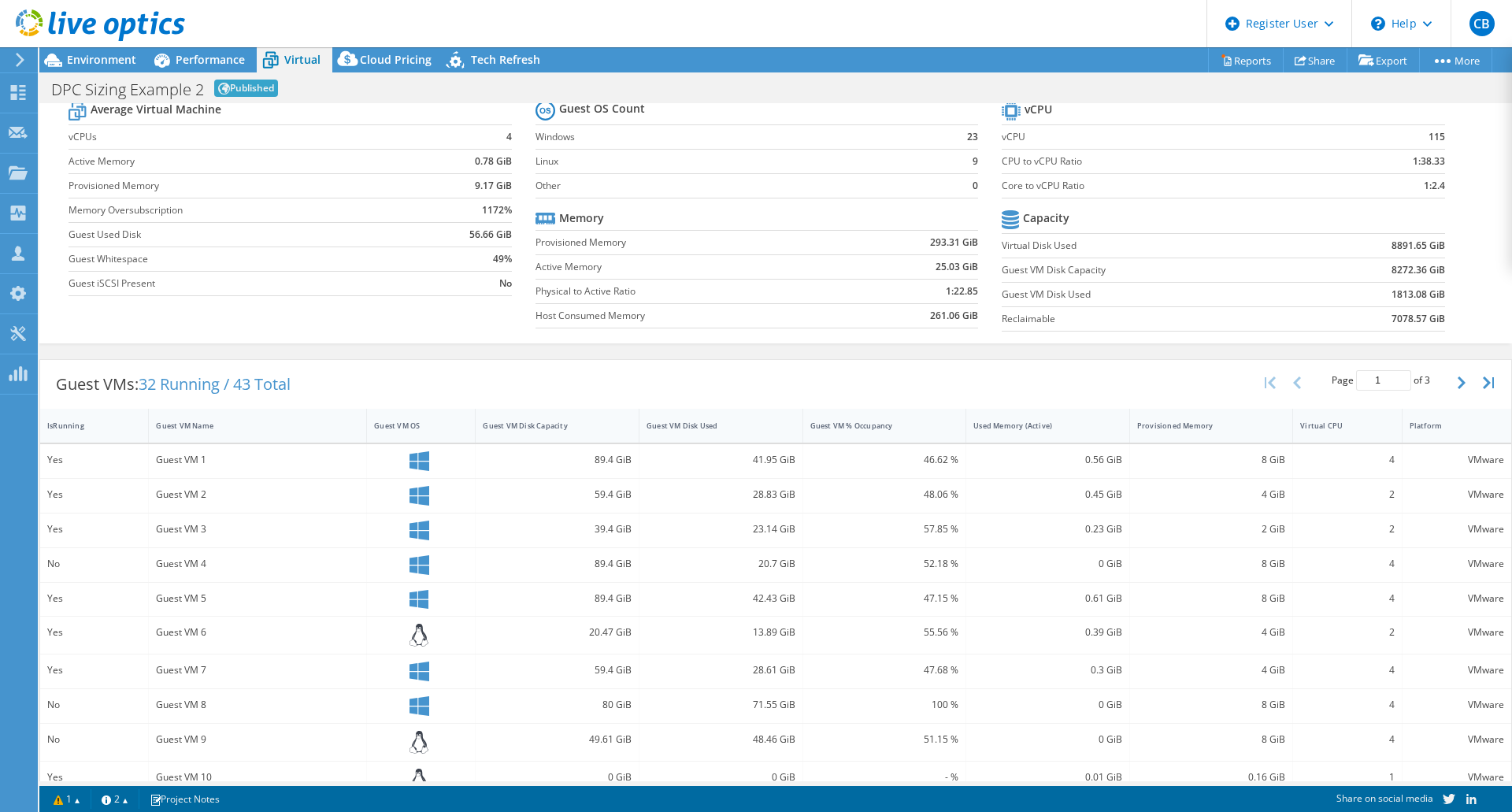
scroll to position [157, 0]
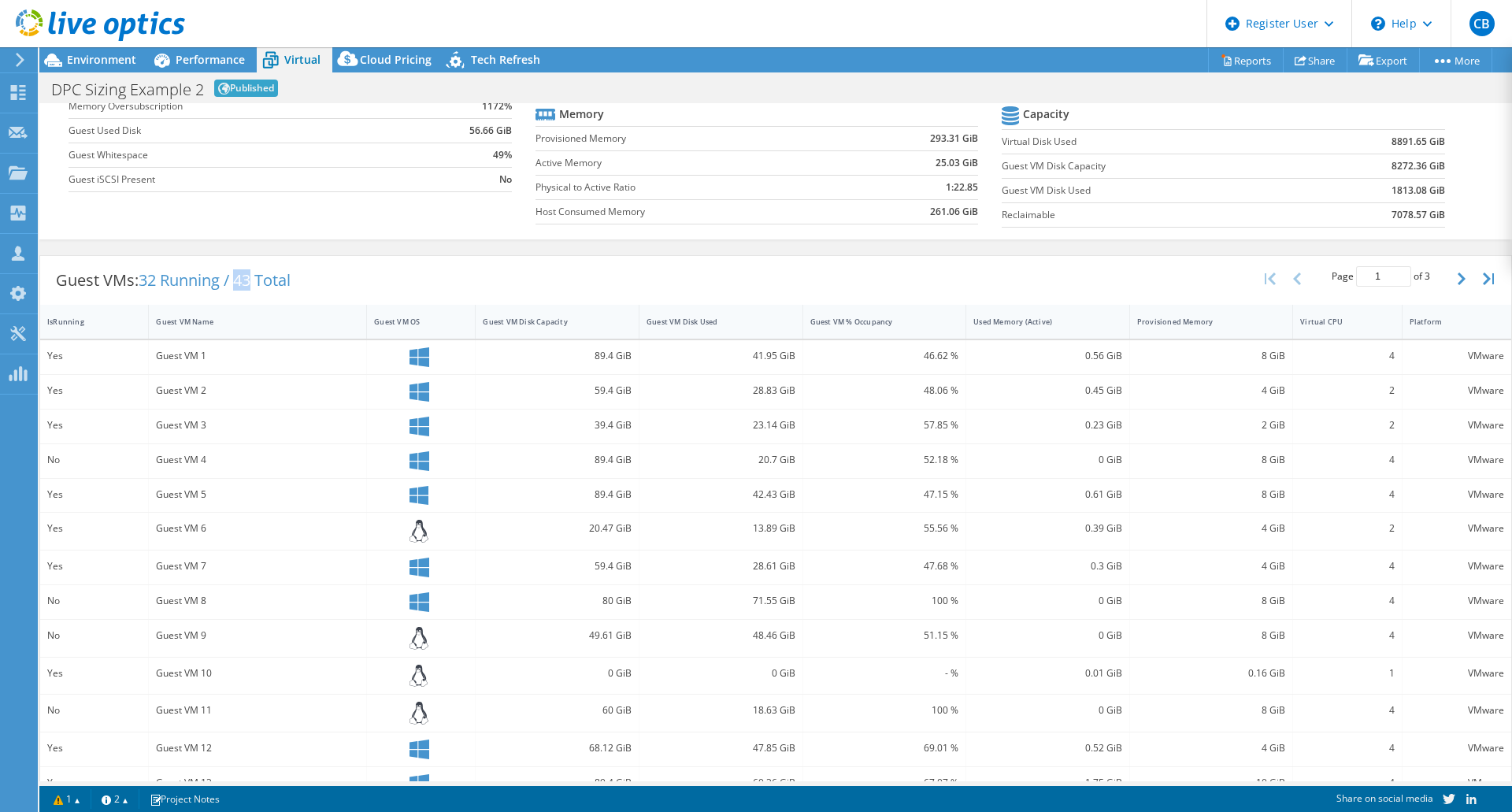
drag, startPoint x: 257, startPoint y: 284, endPoint x: 240, endPoint y: 282, distance: 17.1
click at [240, 282] on span "32 Running / 43 Total" at bounding box center [214, 280] width 152 height 21
drag, startPoint x: 146, startPoint y: 280, endPoint x: 157, endPoint y: 279, distance: 11.0
click at [157, 279] on span "32 Running / 43 Total" at bounding box center [214, 280] width 152 height 21
click at [250, 283] on span "32 Running / 43 Total" at bounding box center [214, 280] width 152 height 21
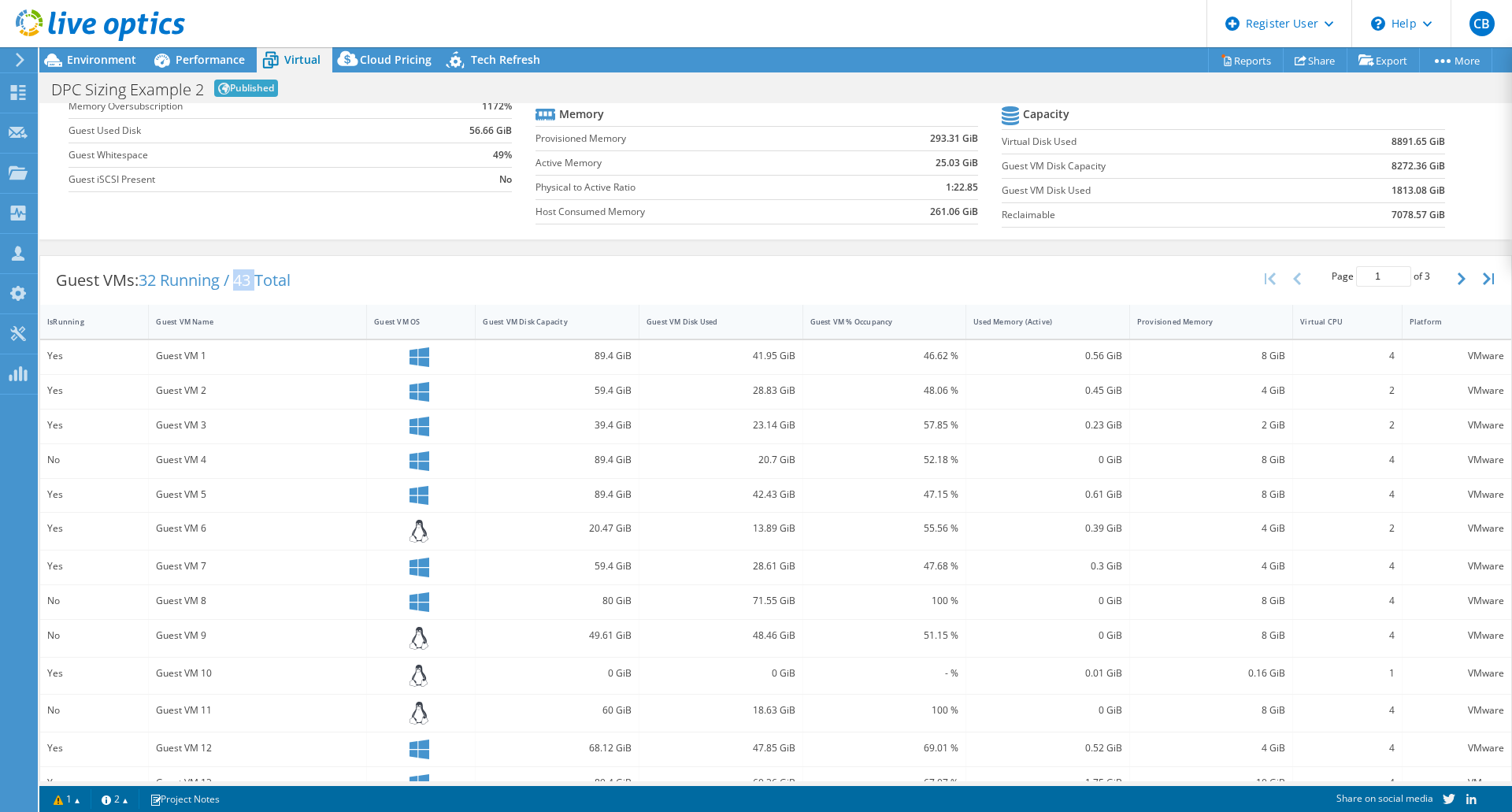
click at [250, 283] on span "32 Running / 43 Total" at bounding box center [214, 280] width 152 height 21
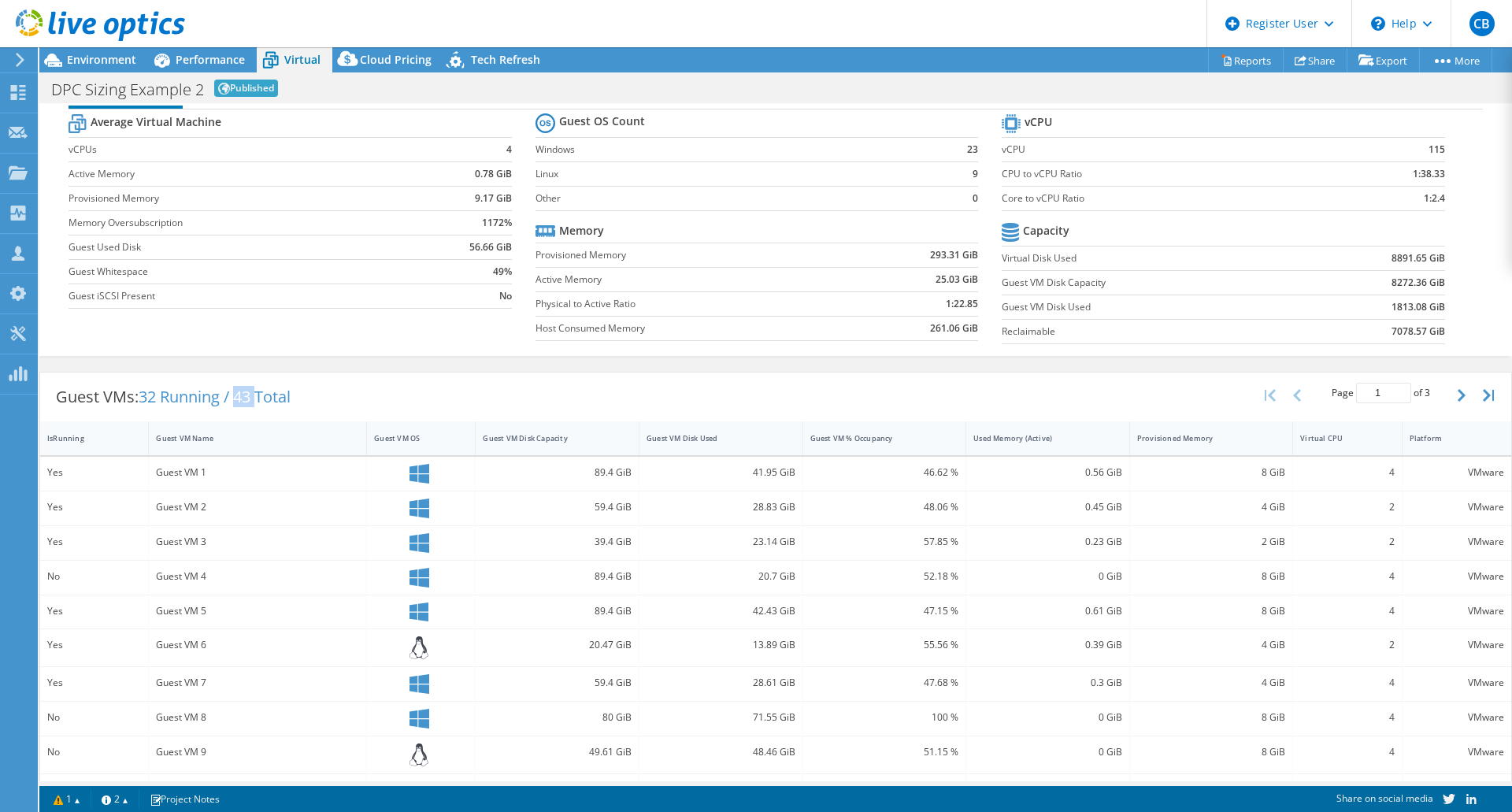
scroll to position [0, 0]
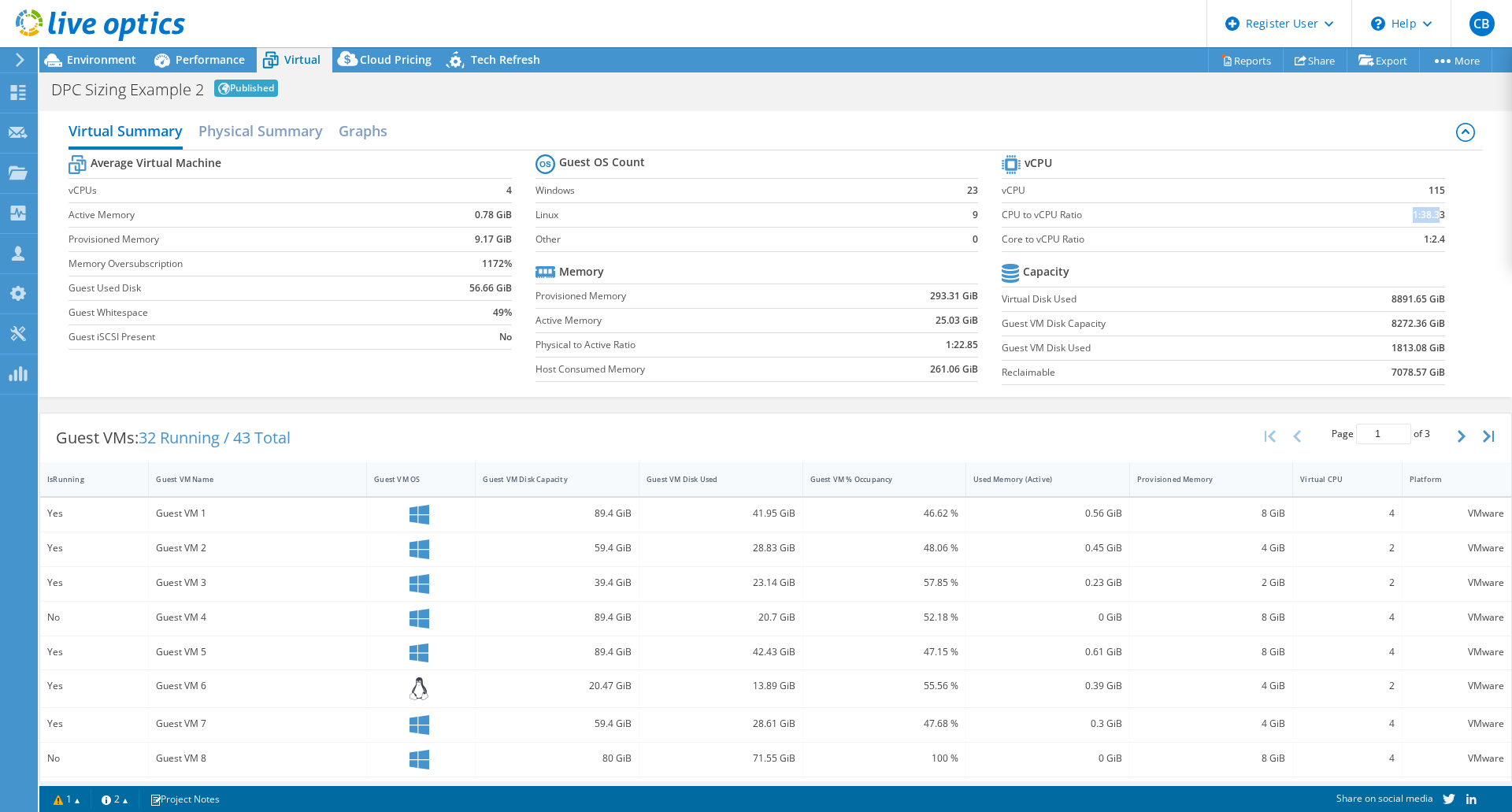
drag, startPoint x: 1403, startPoint y: 214, endPoint x: 1424, endPoint y: 213, distance: 21.0
click at [1426, 214] on b "1:38.33" at bounding box center [1429, 214] width 33 height 15
click at [1434, 213] on b "1:38.33" at bounding box center [1429, 214] width 33 height 15
drag, startPoint x: 1434, startPoint y: 213, endPoint x: 1422, endPoint y: 213, distance: 12.0
click at [1422, 213] on section "vCPU vCPU 115 CPU to vCPU Ratio 1:38.33 Core to vCPU Ratio 1:2.4 Capacity Virtu…" at bounding box center [1234, 272] width 466 height 242
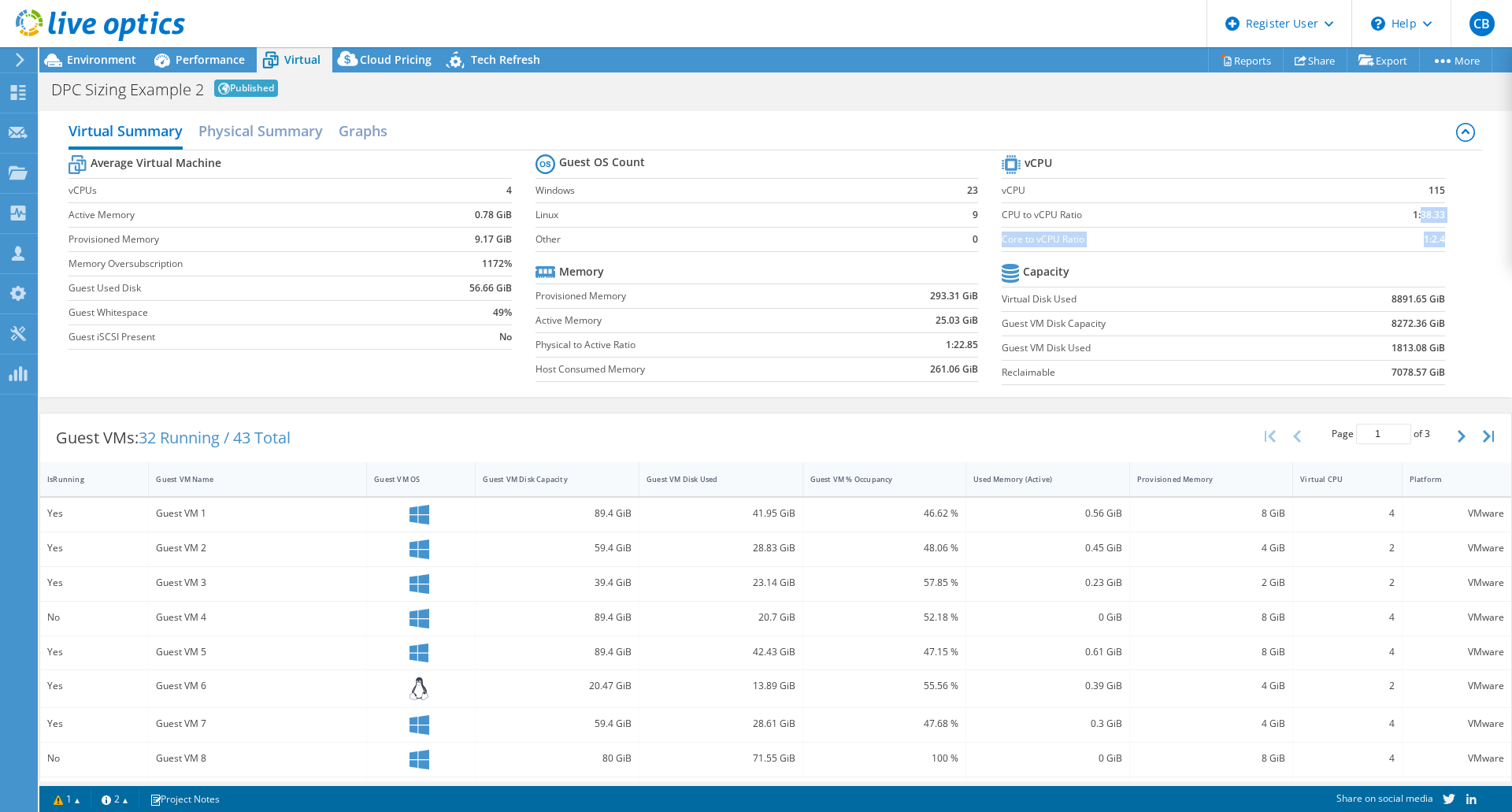
click at [1420, 211] on b "1:38.33" at bounding box center [1429, 214] width 33 height 15
click at [1413, 208] on b "1:38.33" at bounding box center [1429, 214] width 33 height 15
click at [930, 300] on b "293.31 GiB" at bounding box center [954, 295] width 48 height 15
drag, startPoint x: 923, startPoint y: 293, endPoint x: 954, endPoint y: 294, distance: 31.0
click at [954, 294] on b "293.31 GiB" at bounding box center [954, 295] width 48 height 15
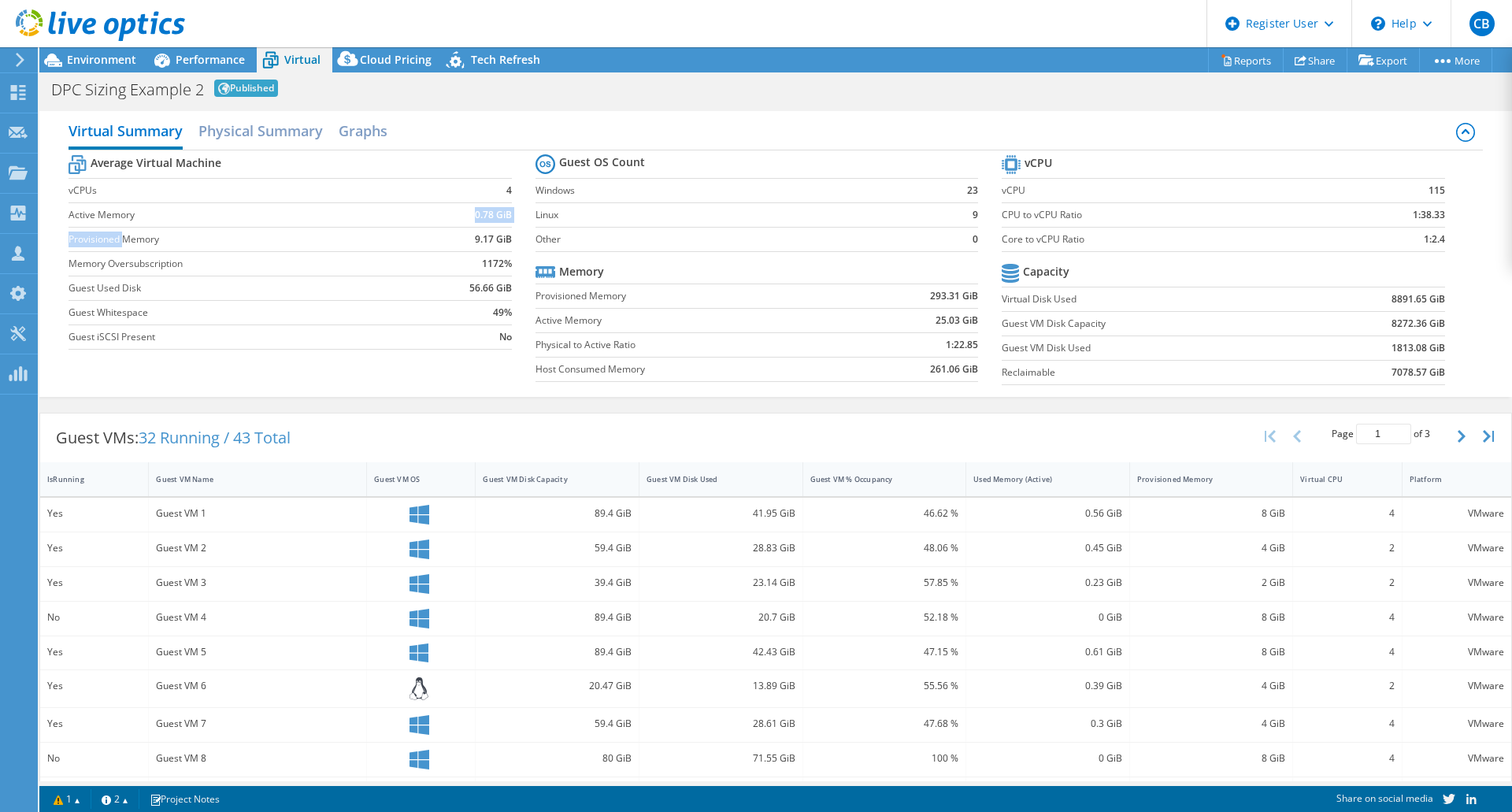
drag, startPoint x: 127, startPoint y: 235, endPoint x: 413, endPoint y: 220, distance: 286.4
click at [379, 220] on tbody "Average Virtual Machine vCPUs 4 Active Memory 0.78 GiB Provisioned Memory 9.17 …" at bounding box center [289, 251] width 442 height 199
click at [475, 234] on b "9.17 GiB" at bounding box center [493, 239] width 37 height 15
drag, startPoint x: 470, startPoint y: 237, endPoint x: 494, endPoint y: 241, distance: 24.3
click at [494, 241] on td "9.17 GiB" at bounding box center [463, 239] width 97 height 25
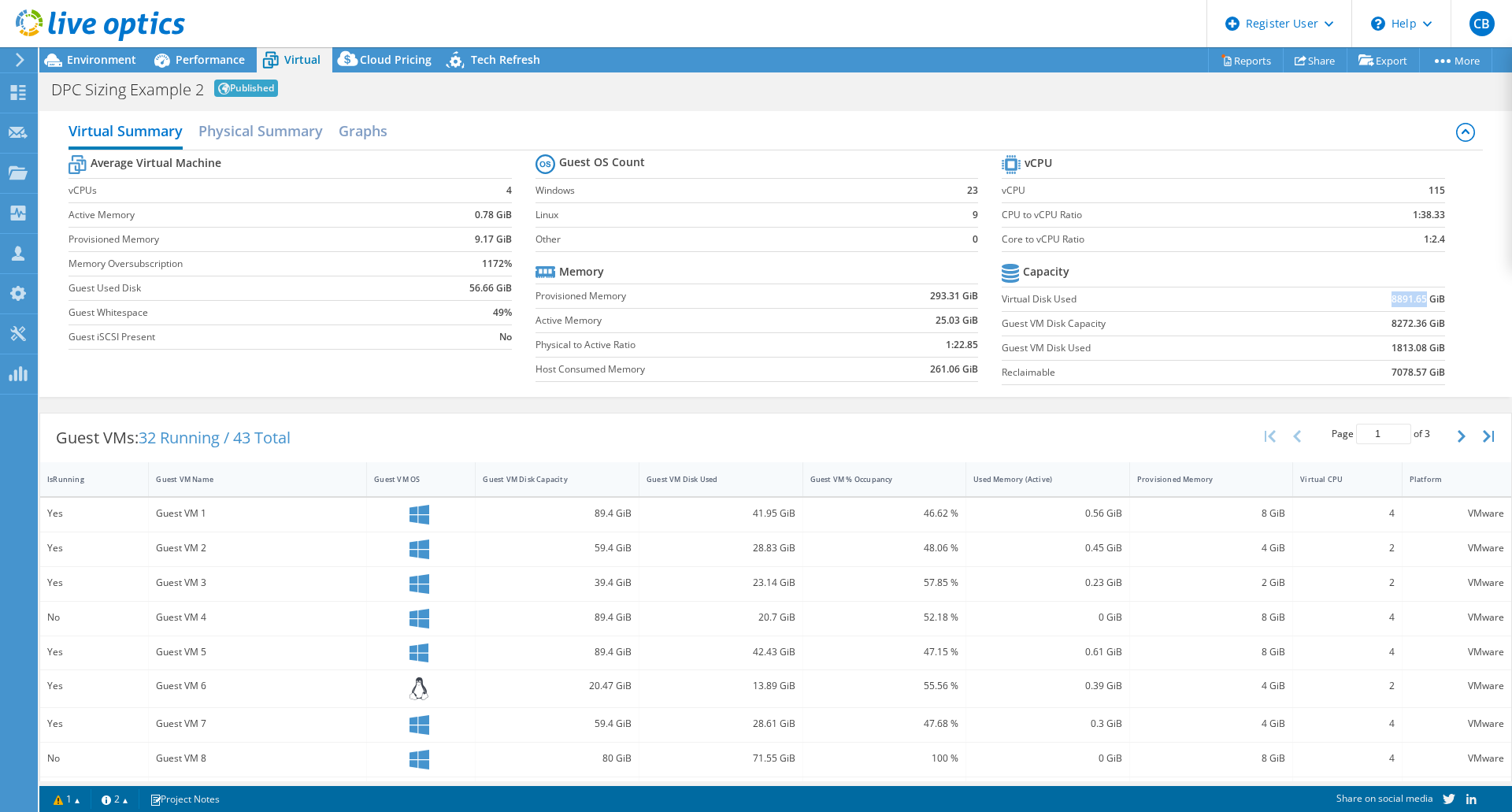
drag, startPoint x: 1379, startPoint y: 302, endPoint x: 1415, endPoint y: 300, distance: 36.1
click at [1416, 300] on td "8891.65 GiB" at bounding box center [1374, 299] width 143 height 25
drag, startPoint x: 1027, startPoint y: 348, endPoint x: 1130, endPoint y: 351, distance: 103.0
click at [1130, 351] on label "Guest VM Disk Used" at bounding box center [1151, 348] width 300 height 15
click at [1374, 347] on td "1813.08 GiB" at bounding box center [1374, 347] width 143 height 25
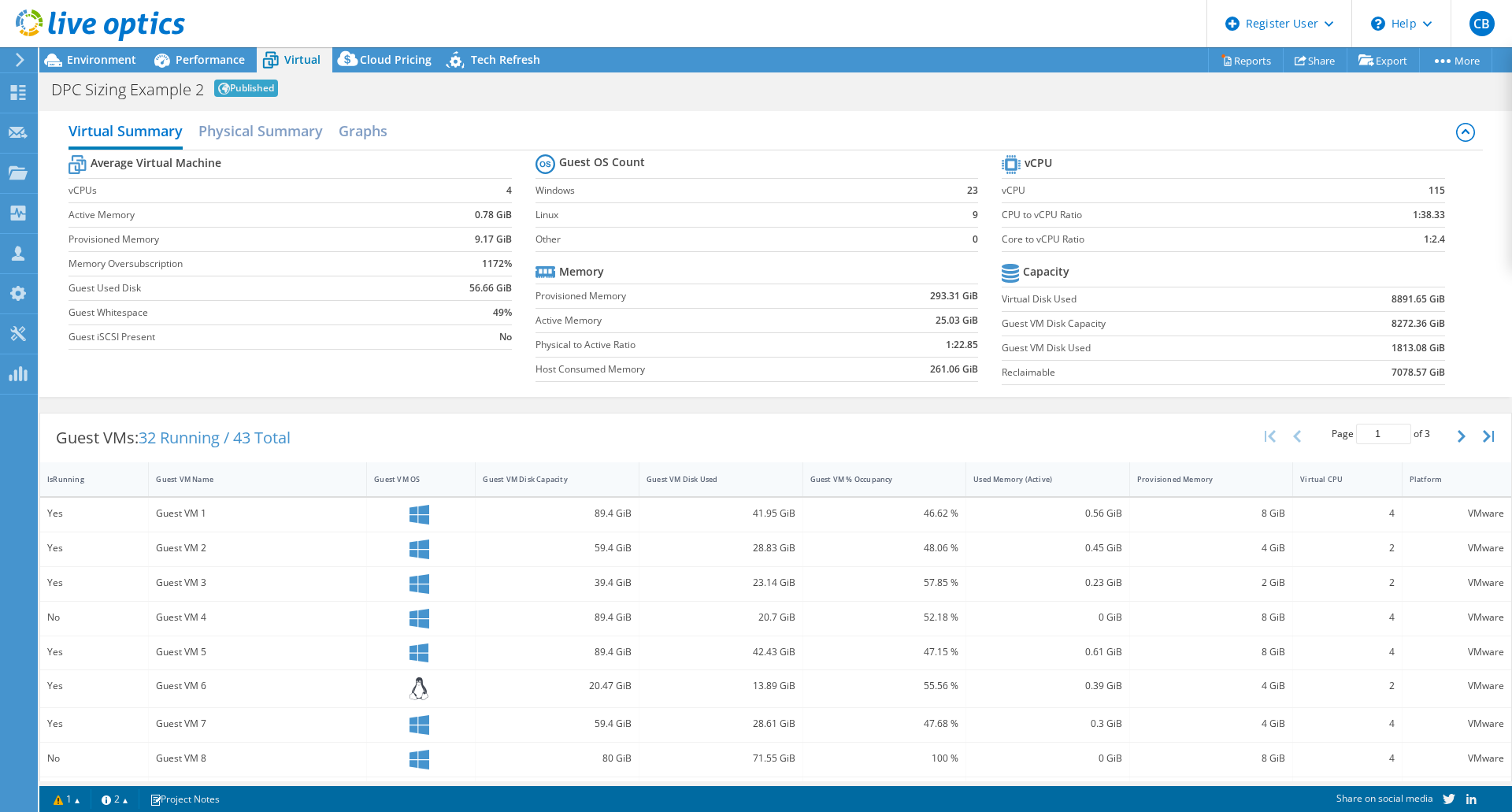
click at [1392, 347] on b "1813.08 GiB" at bounding box center [1418, 348] width 54 height 15
click at [1379, 299] on td "8891.65 GiB" at bounding box center [1374, 299] width 143 height 25
drag, startPoint x: 1380, startPoint y: 298, endPoint x: 1416, endPoint y: 301, distance: 36.1
click at [1416, 301] on b "8891.65 GiB" at bounding box center [1418, 299] width 54 height 15
copy b "8891.65"
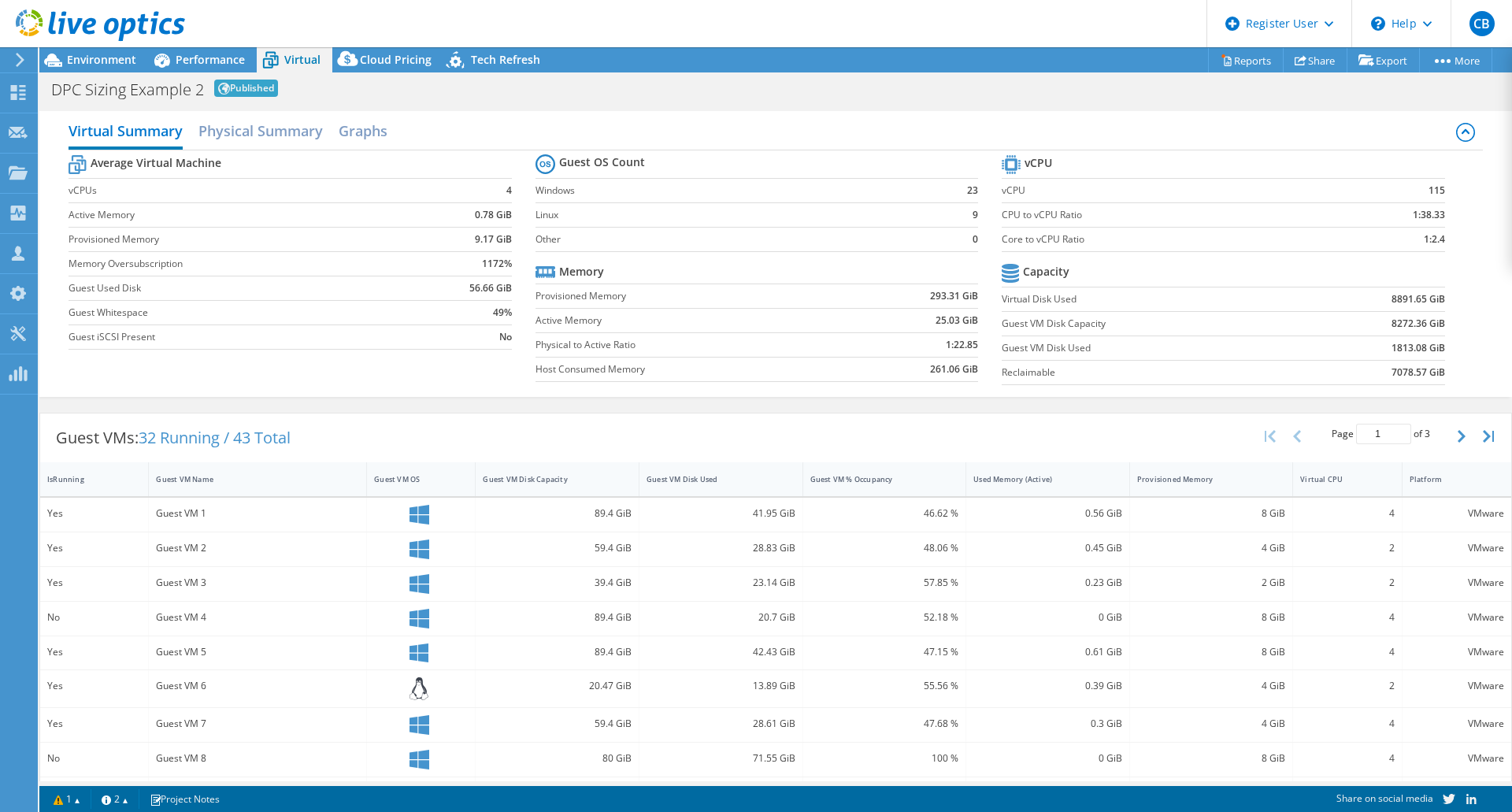
click at [1449, 296] on section "vCPU vCPU 115 CPU to vCPU Ratio 1:38.33 Core to vCPU Ratio 1:2.4 Capacity Virtu…" at bounding box center [1234, 272] width 466 height 242
drag, startPoint x: 1437, startPoint y: 300, endPoint x: 1380, endPoint y: 302, distance: 57.0
click at [1399, 301] on section "vCPU vCPU 115 CPU to vCPU Ratio 1:38.33 Core to vCPU Ratio 1:2.4 Capacity Virtu…" at bounding box center [1234, 272] width 466 height 242
click at [1374, 303] on td "8891.65 GiB" at bounding box center [1374, 299] width 143 height 25
click at [198, 64] on span "Performance" at bounding box center [210, 59] width 69 height 15
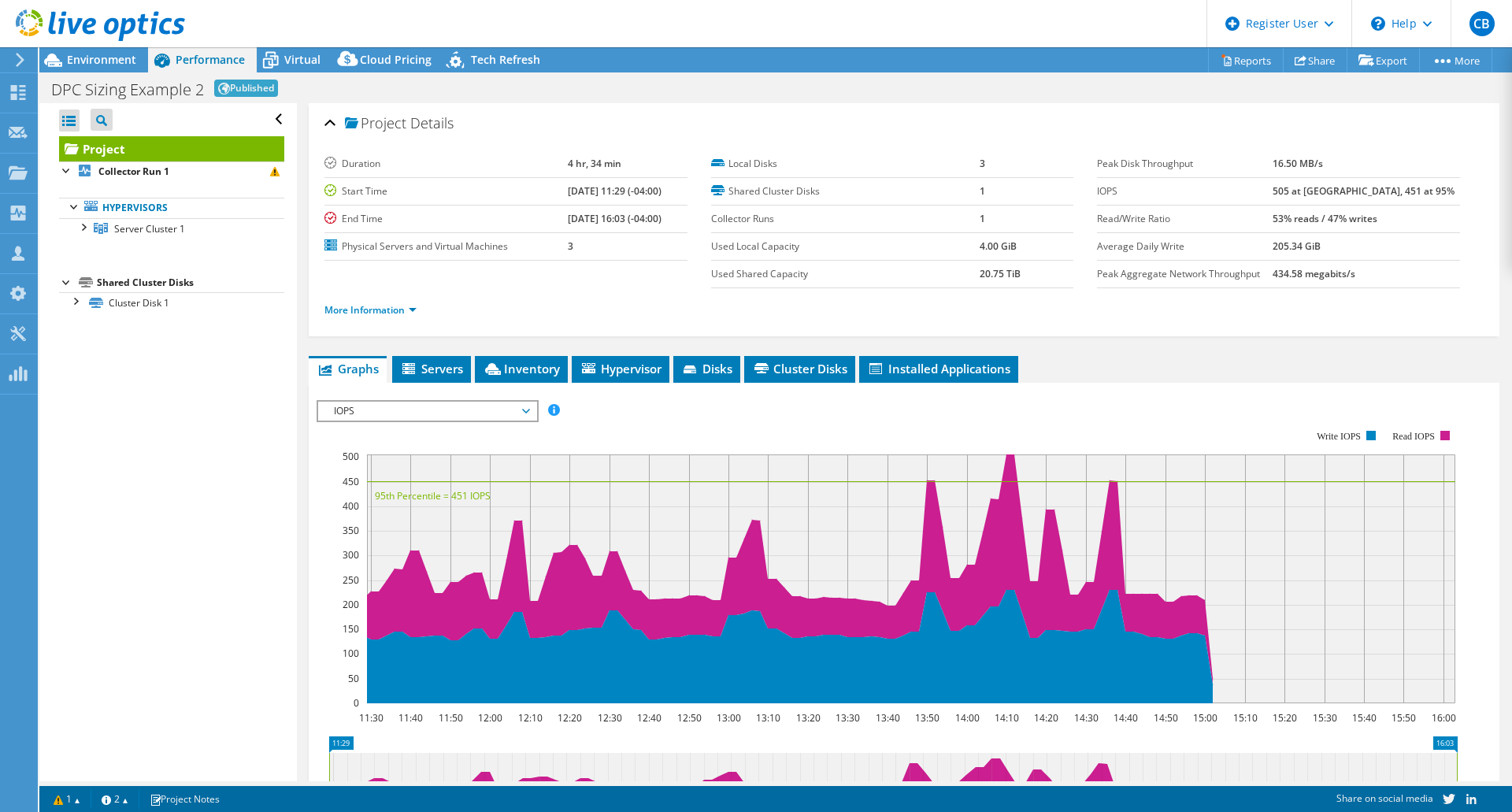
click at [1324, 191] on b "505 at Peak, 451 at 95%" at bounding box center [1364, 191] width 182 height 14
click at [1323, 189] on b "505 at Peak, 451 at 95%" at bounding box center [1364, 191] width 182 height 14
click at [1318, 187] on b "505 at Peak, 451 at 95%" at bounding box center [1364, 191] width 182 height 14
click at [285, 64] on span "Virtual" at bounding box center [302, 59] width 36 height 15
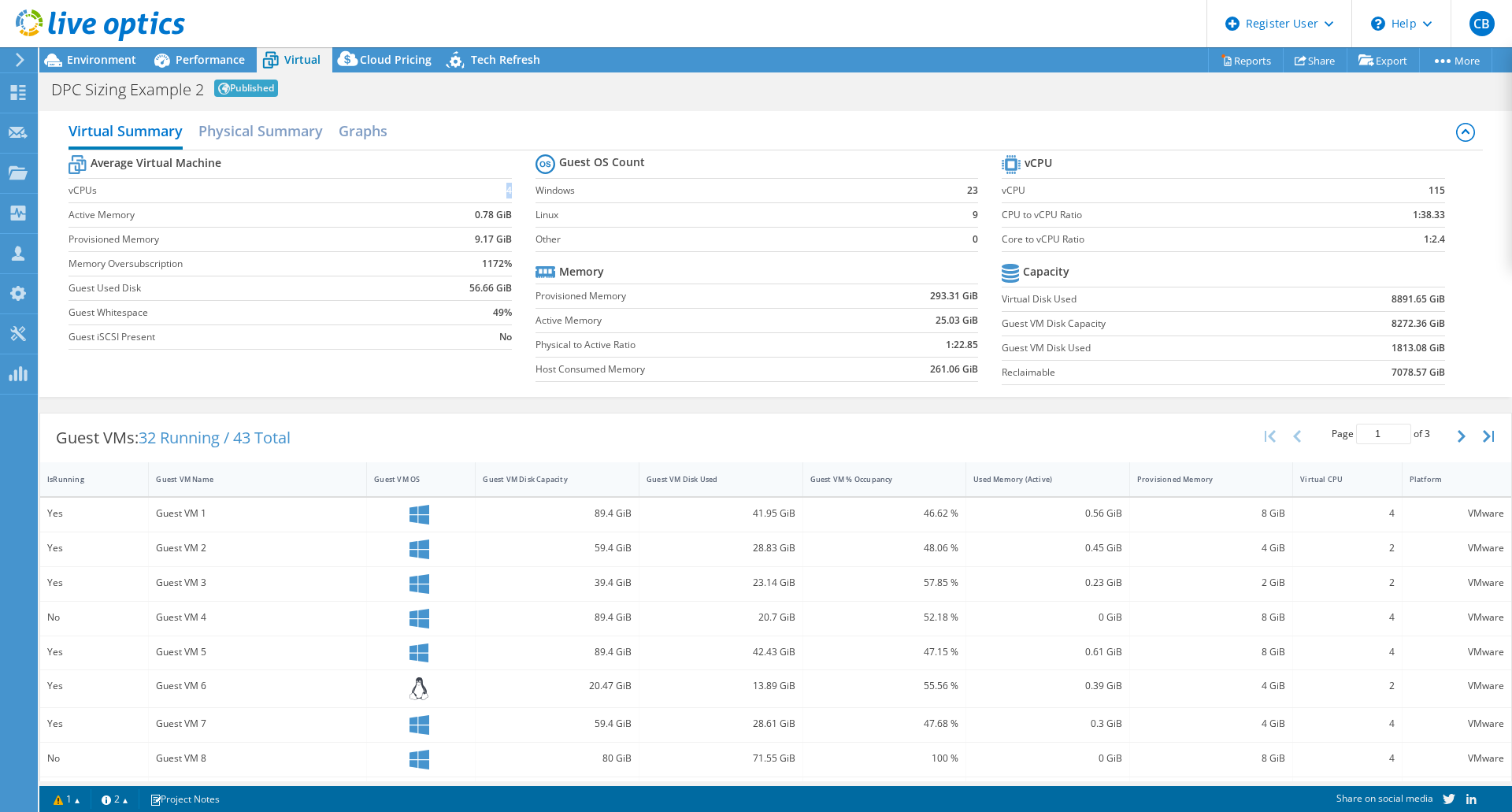
drag, startPoint x: 489, startPoint y: 189, endPoint x: 508, endPoint y: 191, distance: 19.1
click at [508, 191] on td "4" at bounding box center [463, 190] width 97 height 25
drag, startPoint x: 608, startPoint y: 140, endPoint x: 601, endPoint y: 142, distance: 7.3
click at [608, 140] on div "Virtual Summary Physical Summary Graphs" at bounding box center [775, 133] width 1414 height 35
click at [692, 285] on td "Provisioned Memory" at bounding box center [693, 295] width 314 height 25
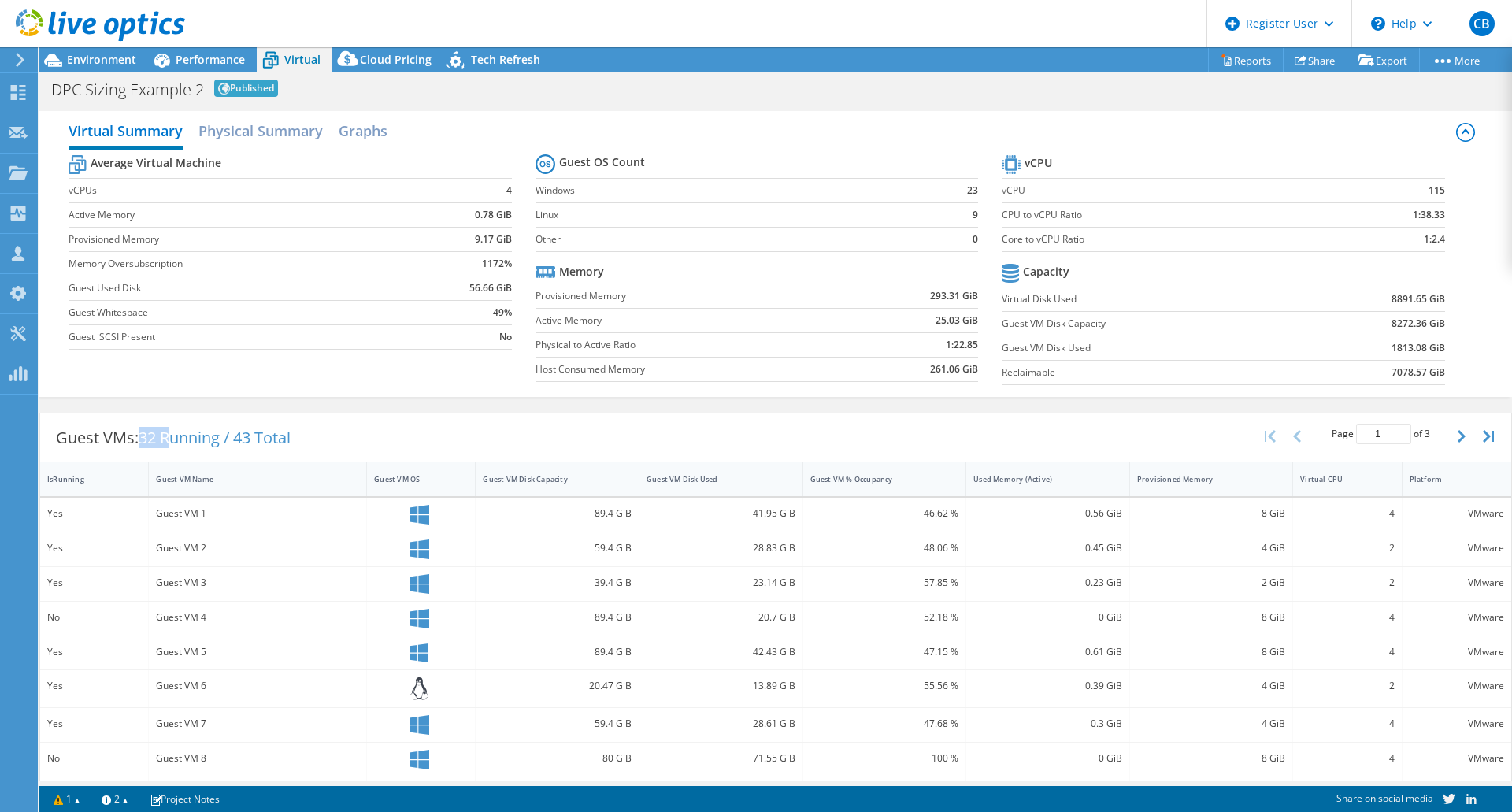
drag, startPoint x: 146, startPoint y: 431, endPoint x: 196, endPoint y: 447, distance: 52.5
click at [178, 433] on span "32 Running / 43 Total" at bounding box center [214, 437] width 152 height 21
click at [258, 441] on span "32 Running / 43 Total" at bounding box center [214, 437] width 152 height 21
drag, startPoint x: 257, startPoint y: 440, endPoint x: 238, endPoint y: 437, distance: 19.2
click at [238, 437] on span "32 Running / 43 Total" at bounding box center [214, 437] width 152 height 21
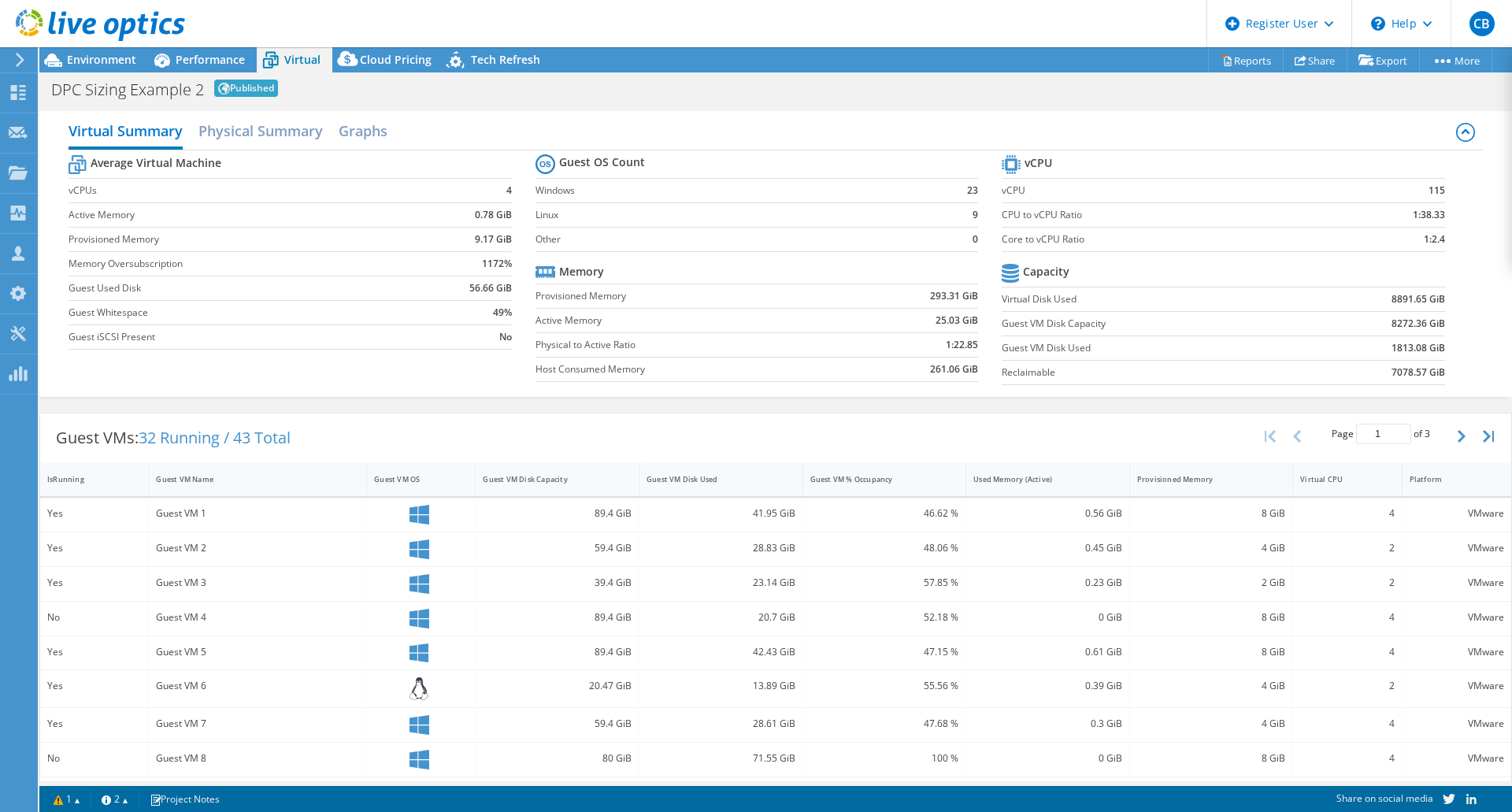
click at [291, 431] on span "32 Running / 43 Total" at bounding box center [214, 437] width 152 height 21
drag, startPoint x: 294, startPoint y: 431, endPoint x: 184, endPoint y: 434, distance: 110.0
click at [184, 434] on span "32 Running / 43 Total" at bounding box center [214, 437] width 152 height 21
click at [306, 447] on div "Guest VMs: 32 Running / 43 Total" at bounding box center [173, 438] width 266 height 49
drag, startPoint x: 301, startPoint y: 435, endPoint x: 146, endPoint y: 436, distance: 155.0
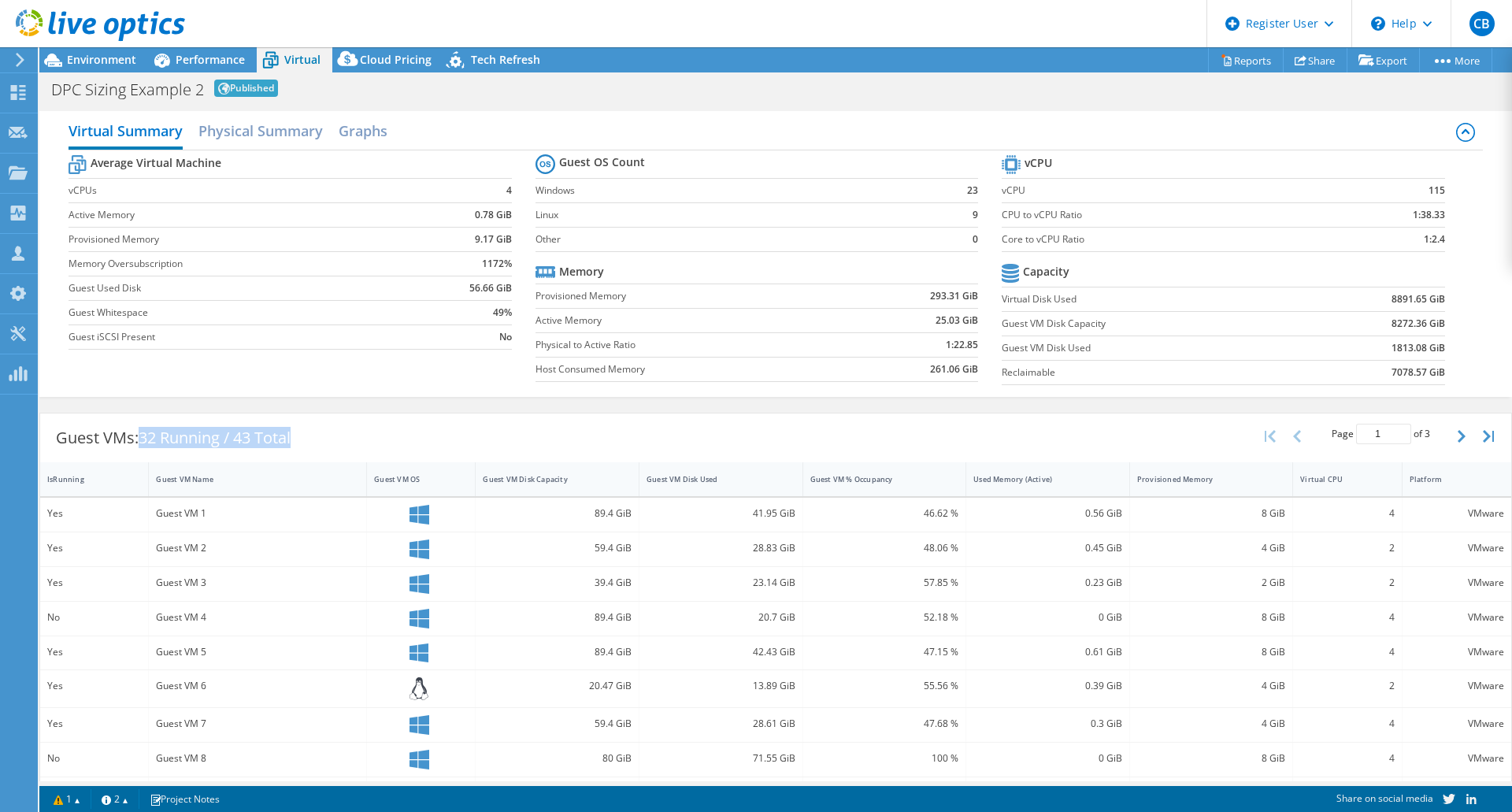
click at [146, 436] on div "Guest VMs: 32 Running / 43 Total Page 1 of 3 5 rows 10 rows 20 rows 25 rows 50 …" at bounding box center [776, 438] width 1471 height 49
copy span "32 Running / 43 Total"
